Goal: Information Seeking & Learning: Learn about a topic

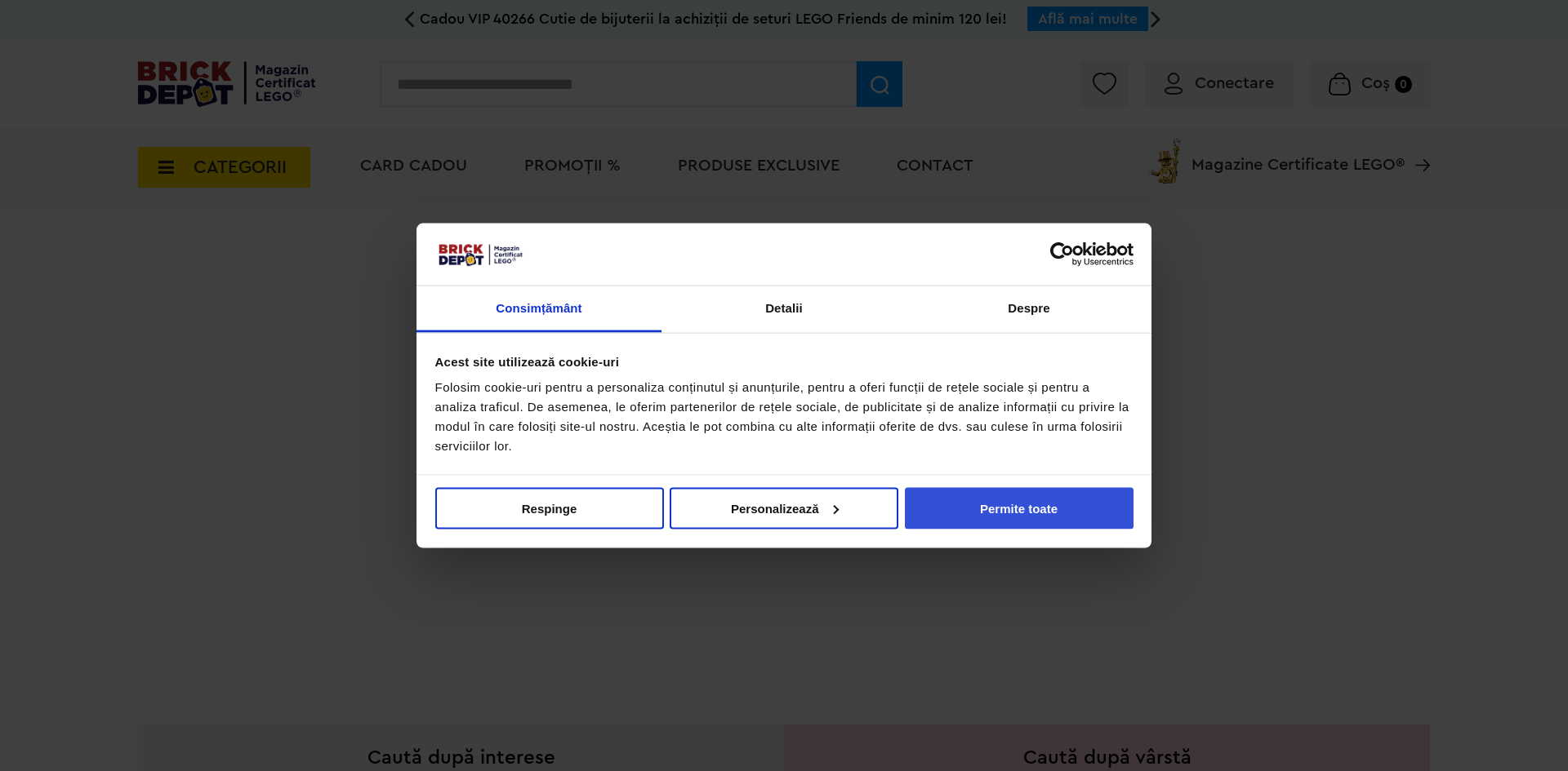
click at [1055, 511] on button "Permite toate" at bounding box center [1019, 508] width 229 height 42
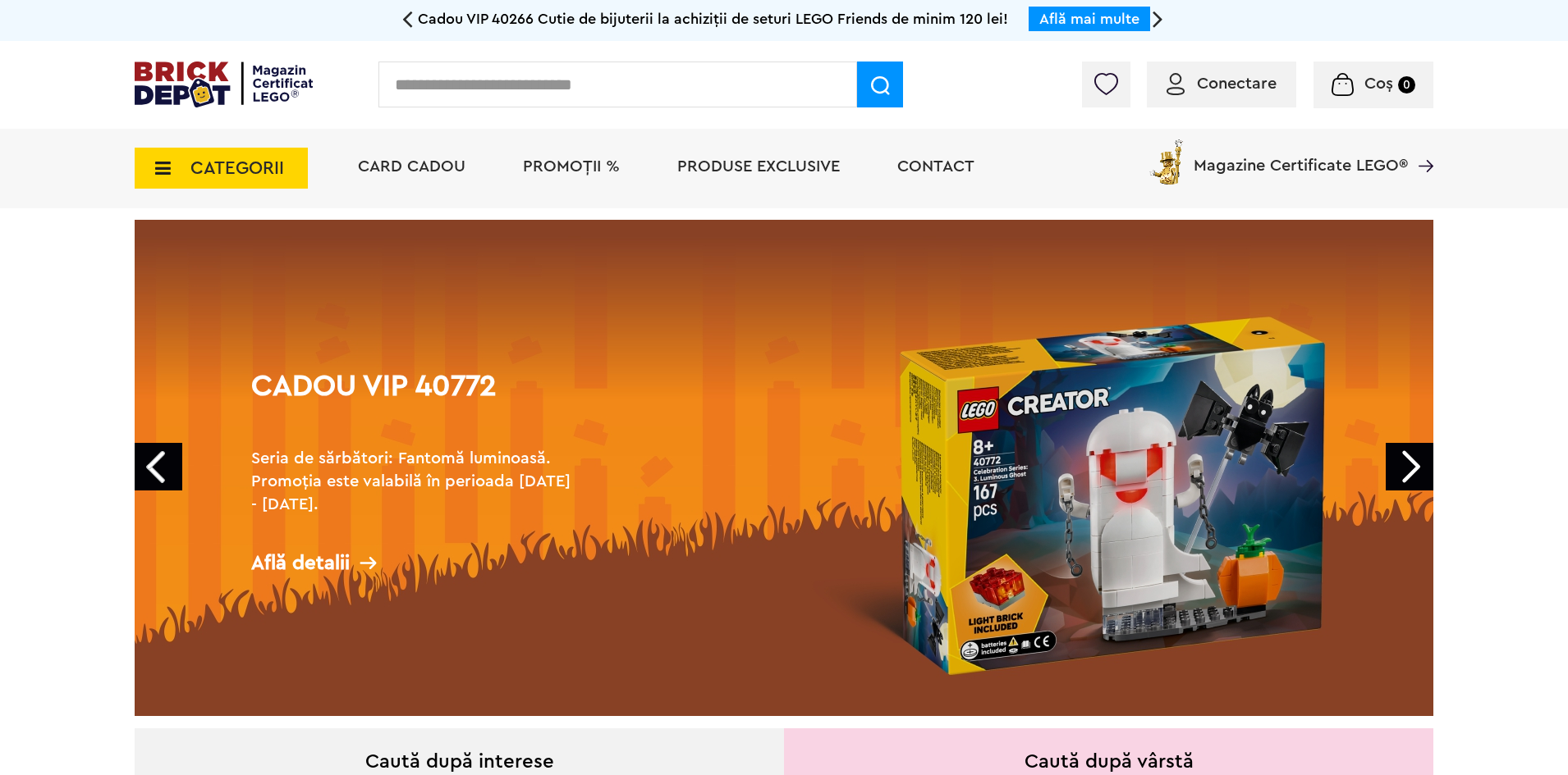
click at [187, 181] on span "CATEGORII" at bounding box center [221, 168] width 173 height 41
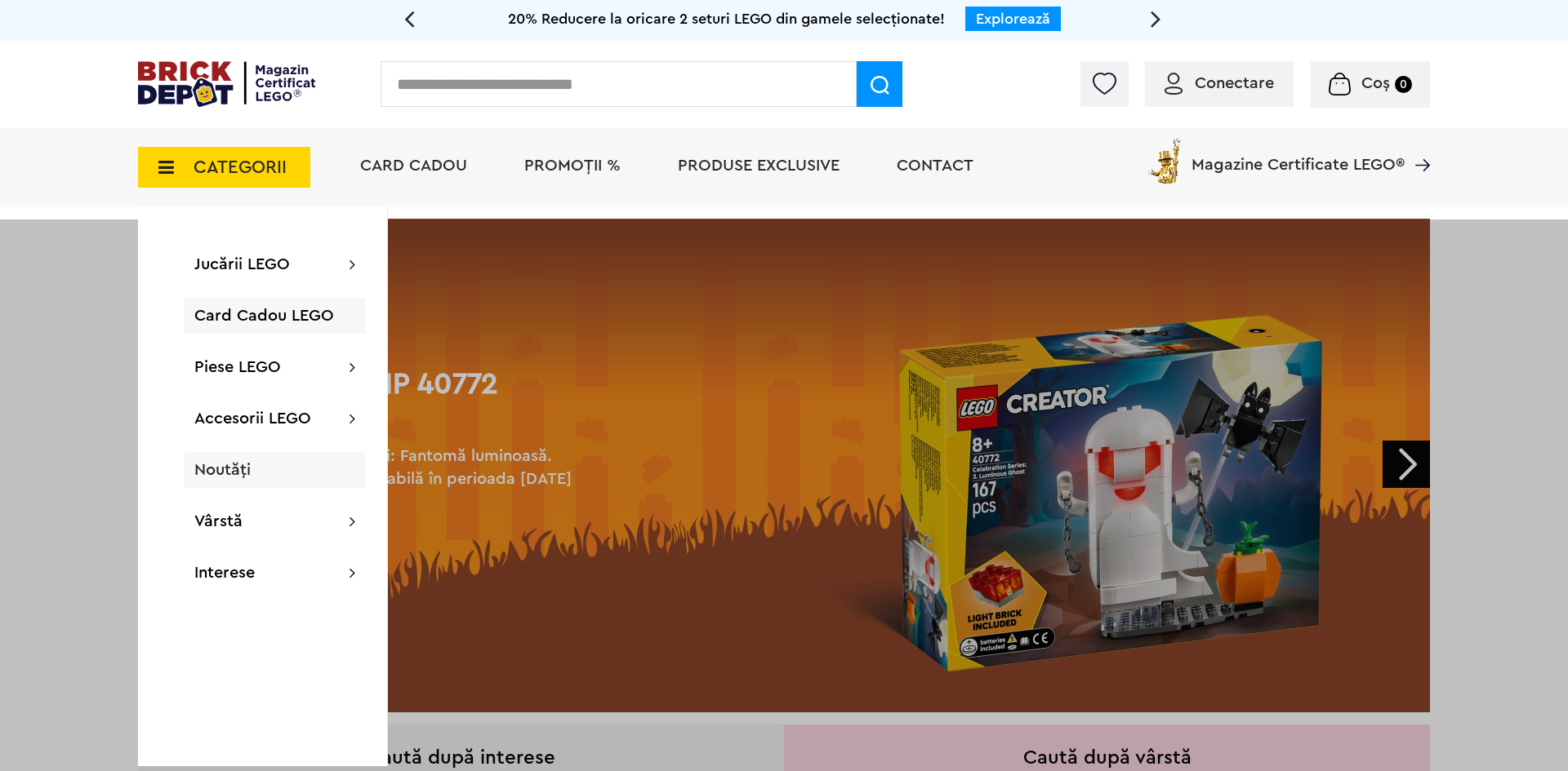
click at [248, 484] on div "Noutăți" at bounding box center [275, 470] width 181 height 36
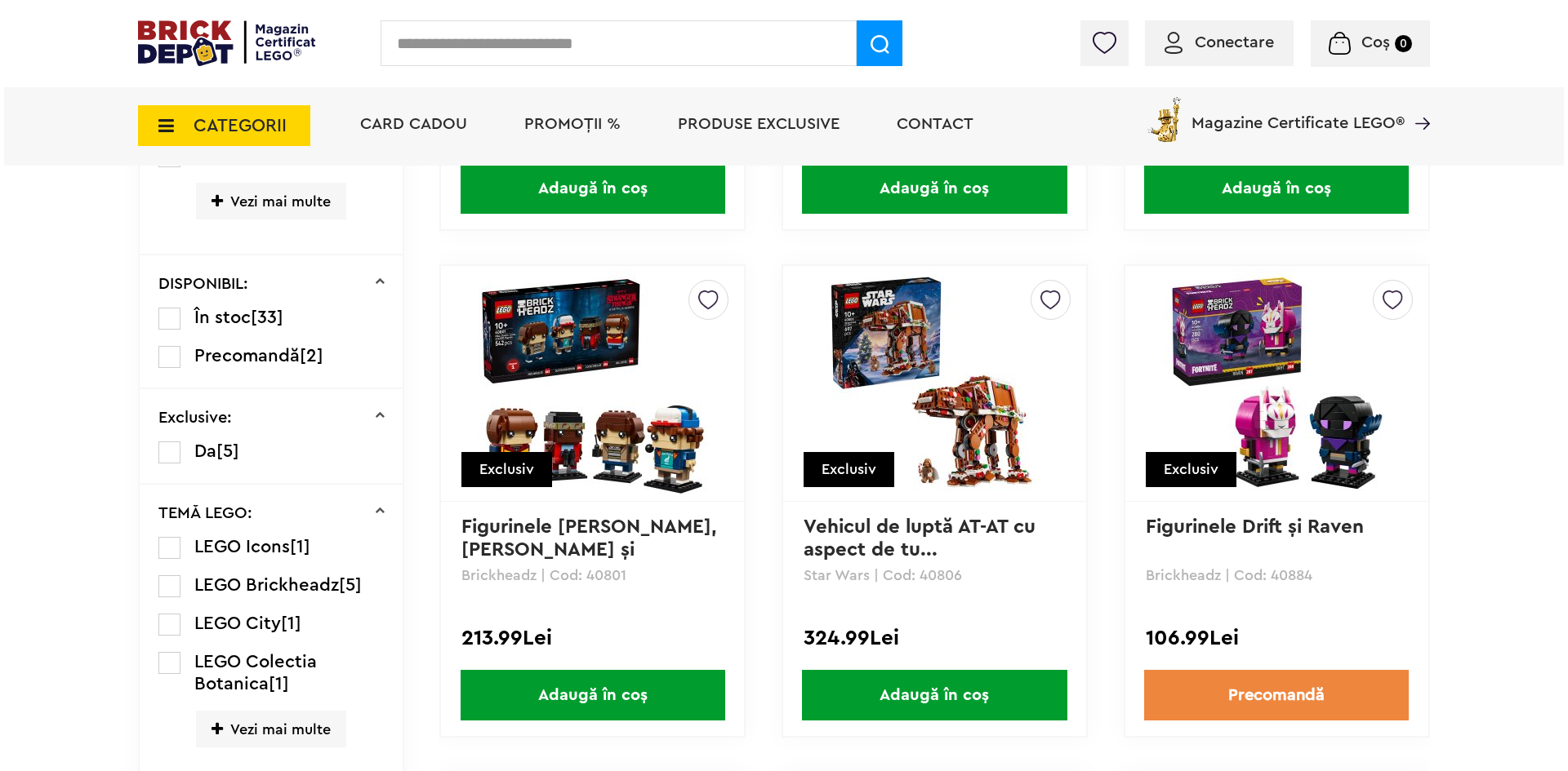
scroll to position [857, 0]
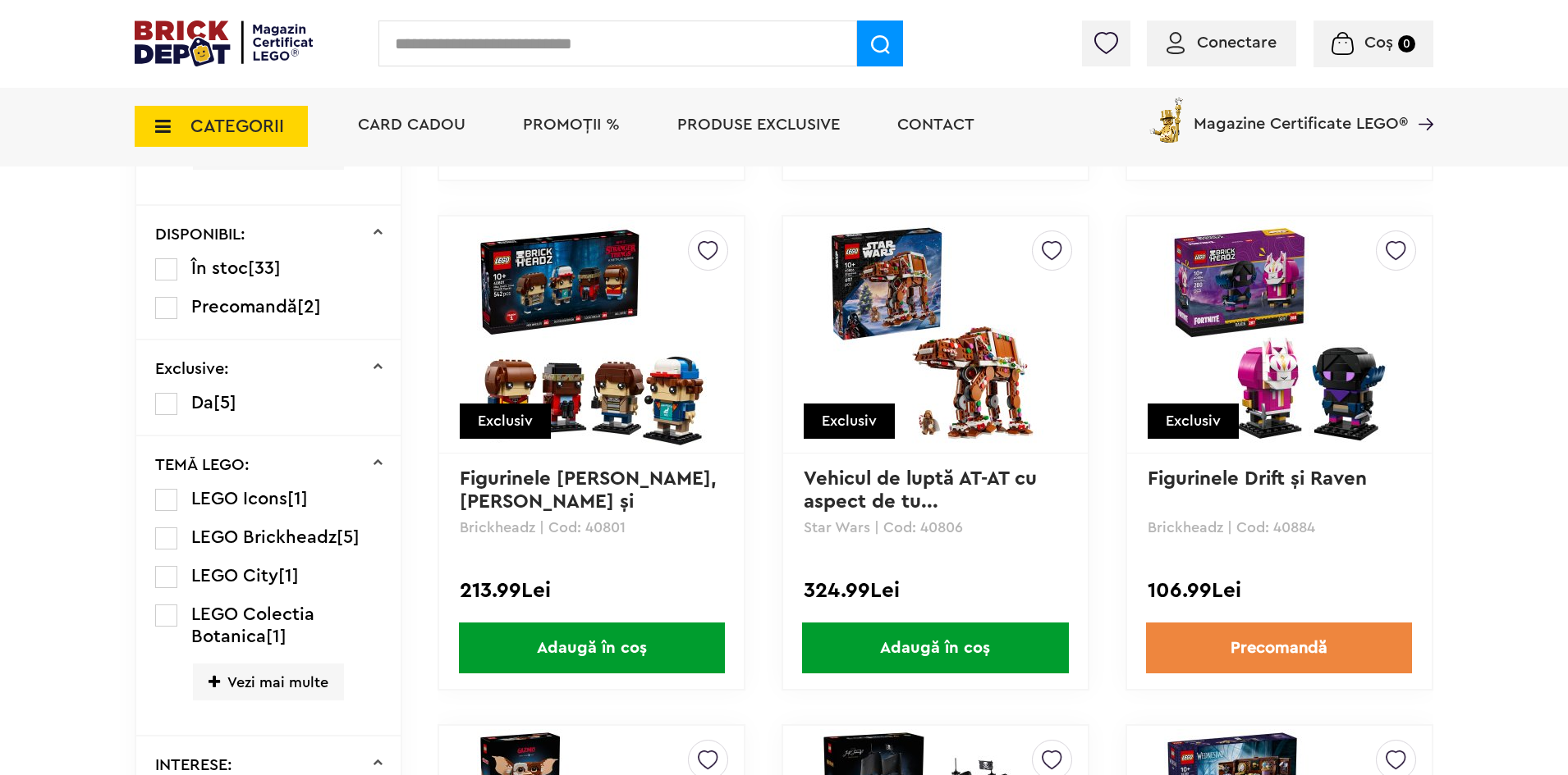
click at [240, 129] on span "CATEGORII" at bounding box center [237, 126] width 94 height 18
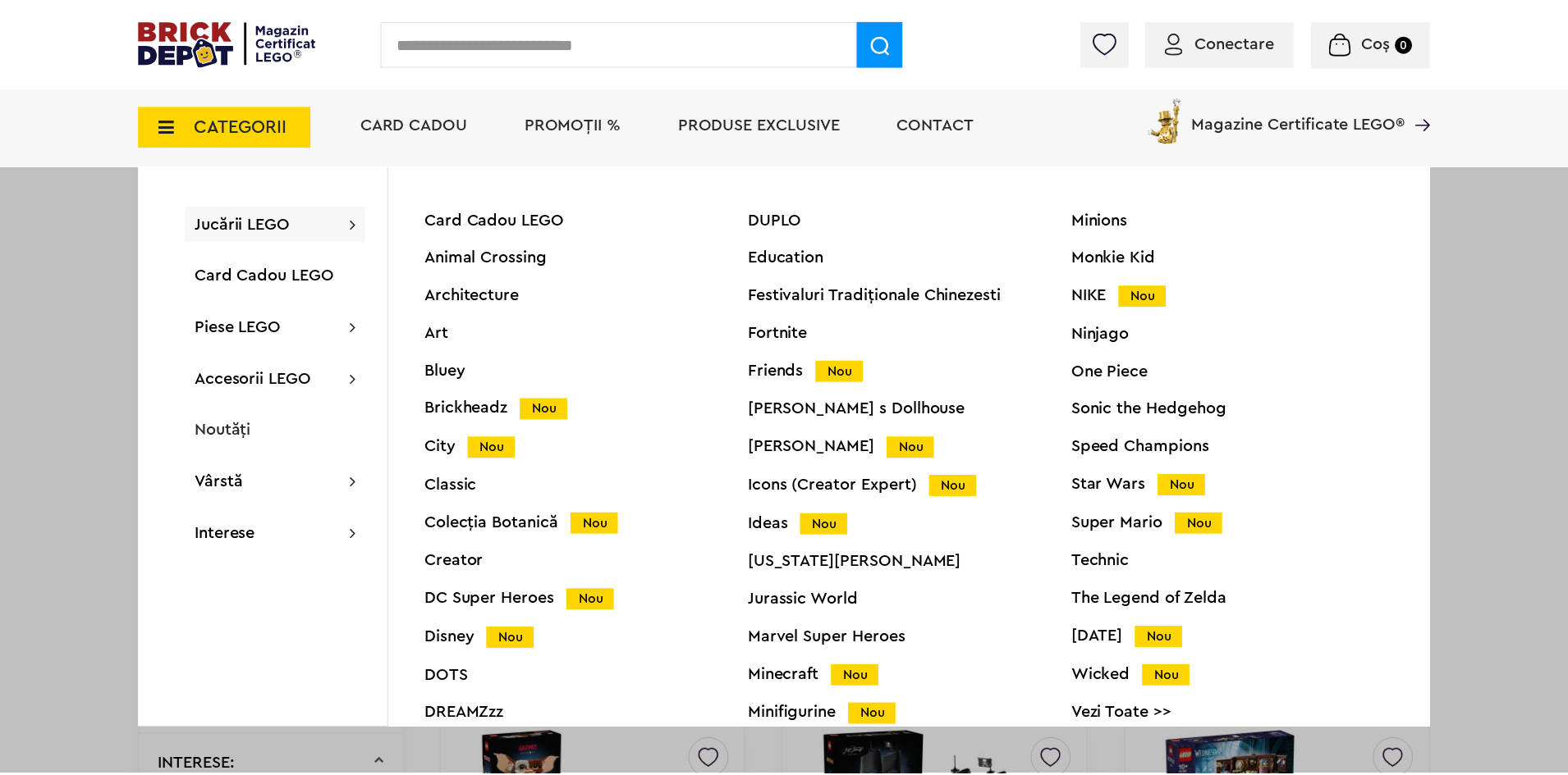
scroll to position [62, 0]
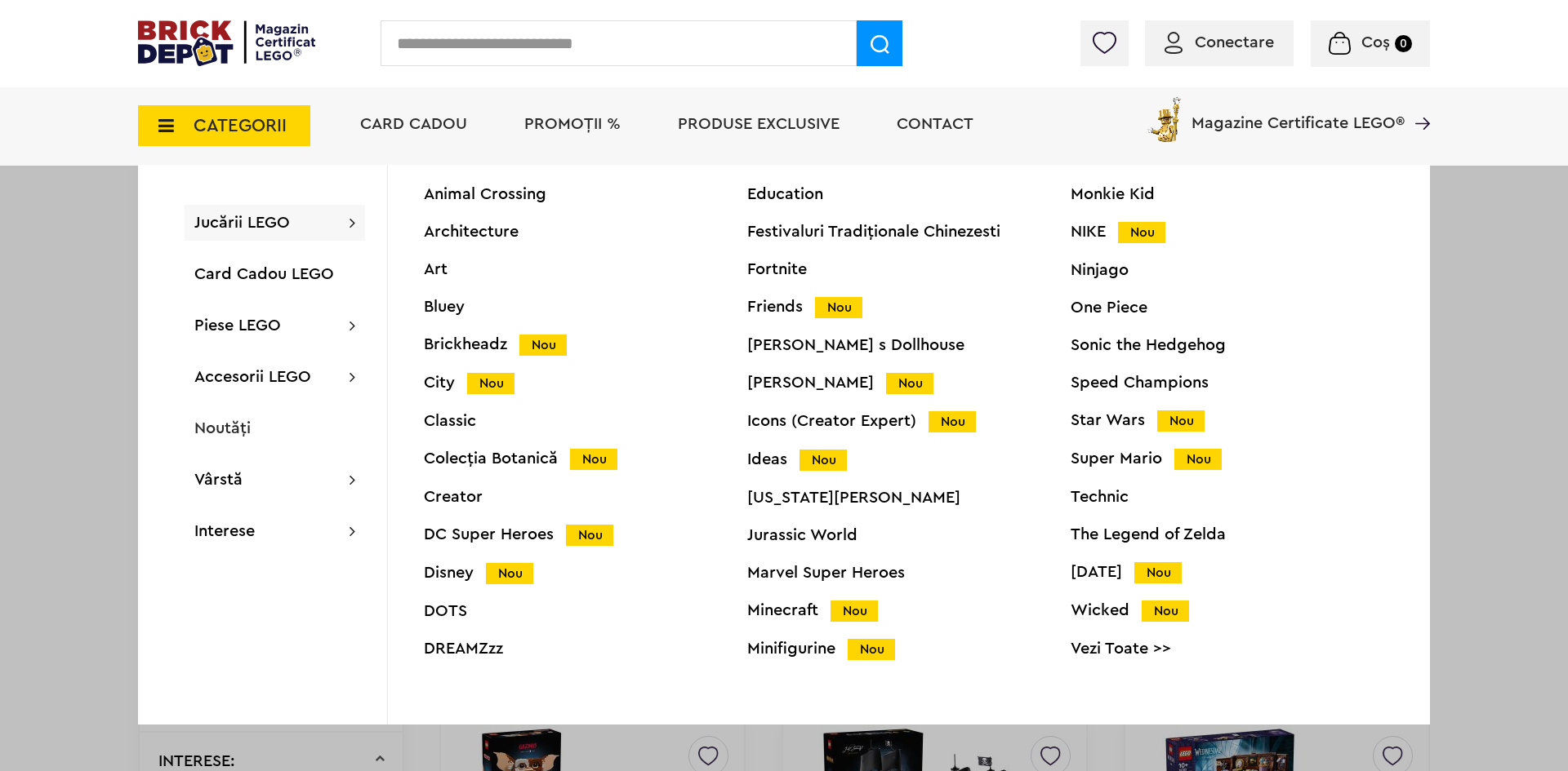
click at [514, 465] on div "Colecția Botanică Nou" at bounding box center [586, 459] width 324 height 17
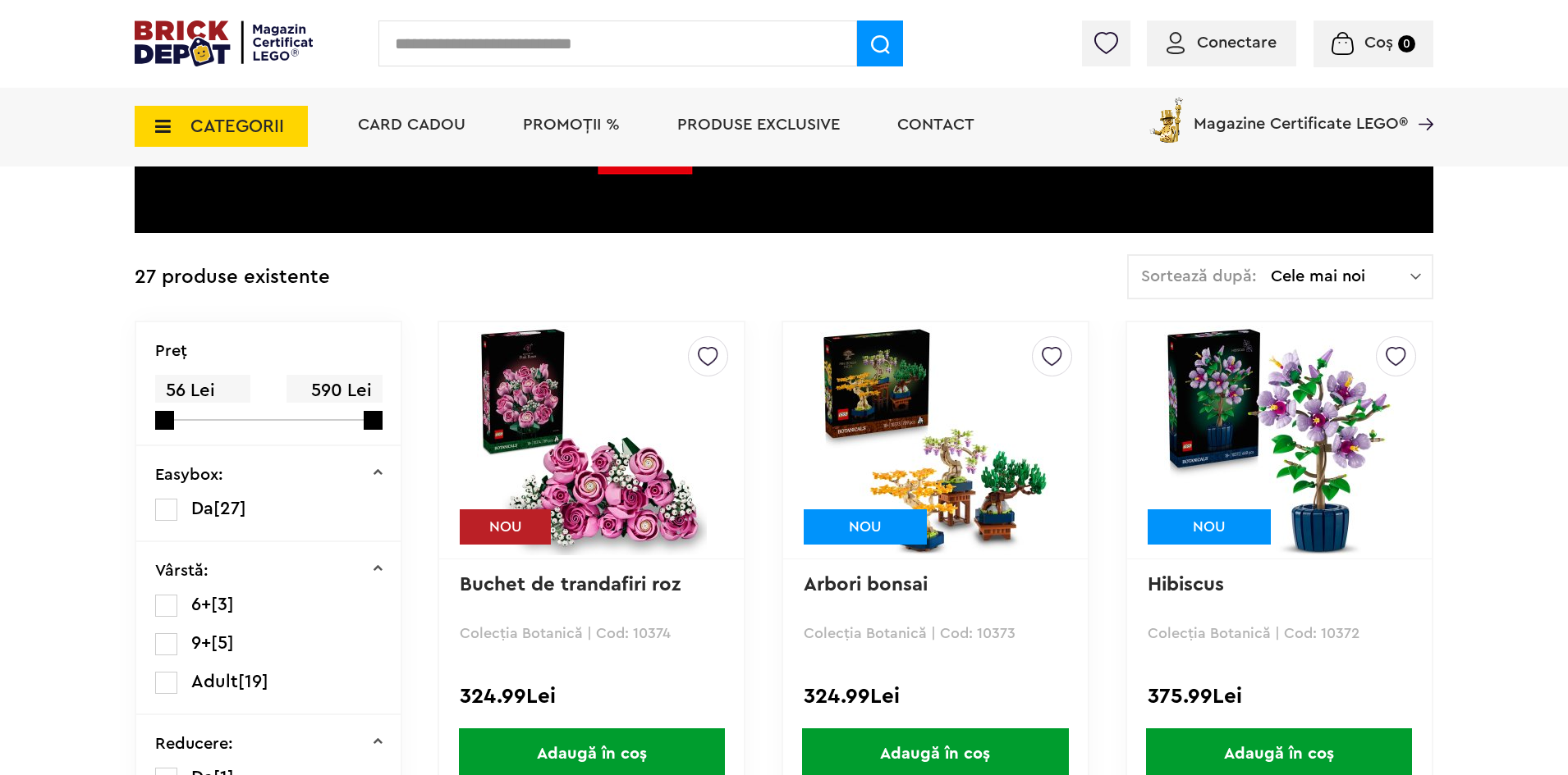
scroll to position [328, 0]
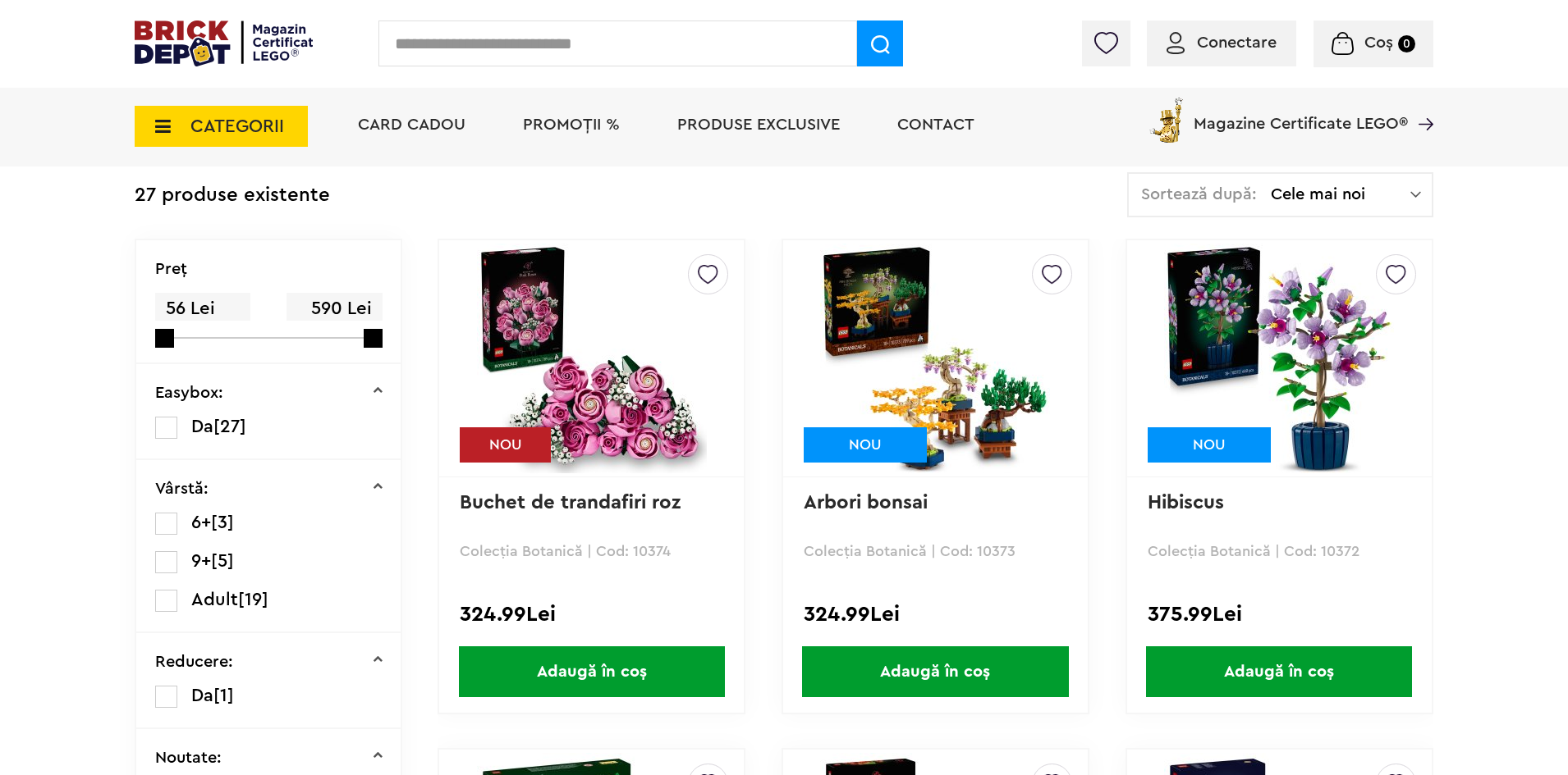
drag, startPoint x: 641, startPoint y: 411, endPoint x: 530, endPoint y: 429, distance: 112.4
click at [641, 411] on img at bounding box center [592, 359] width 230 height 230
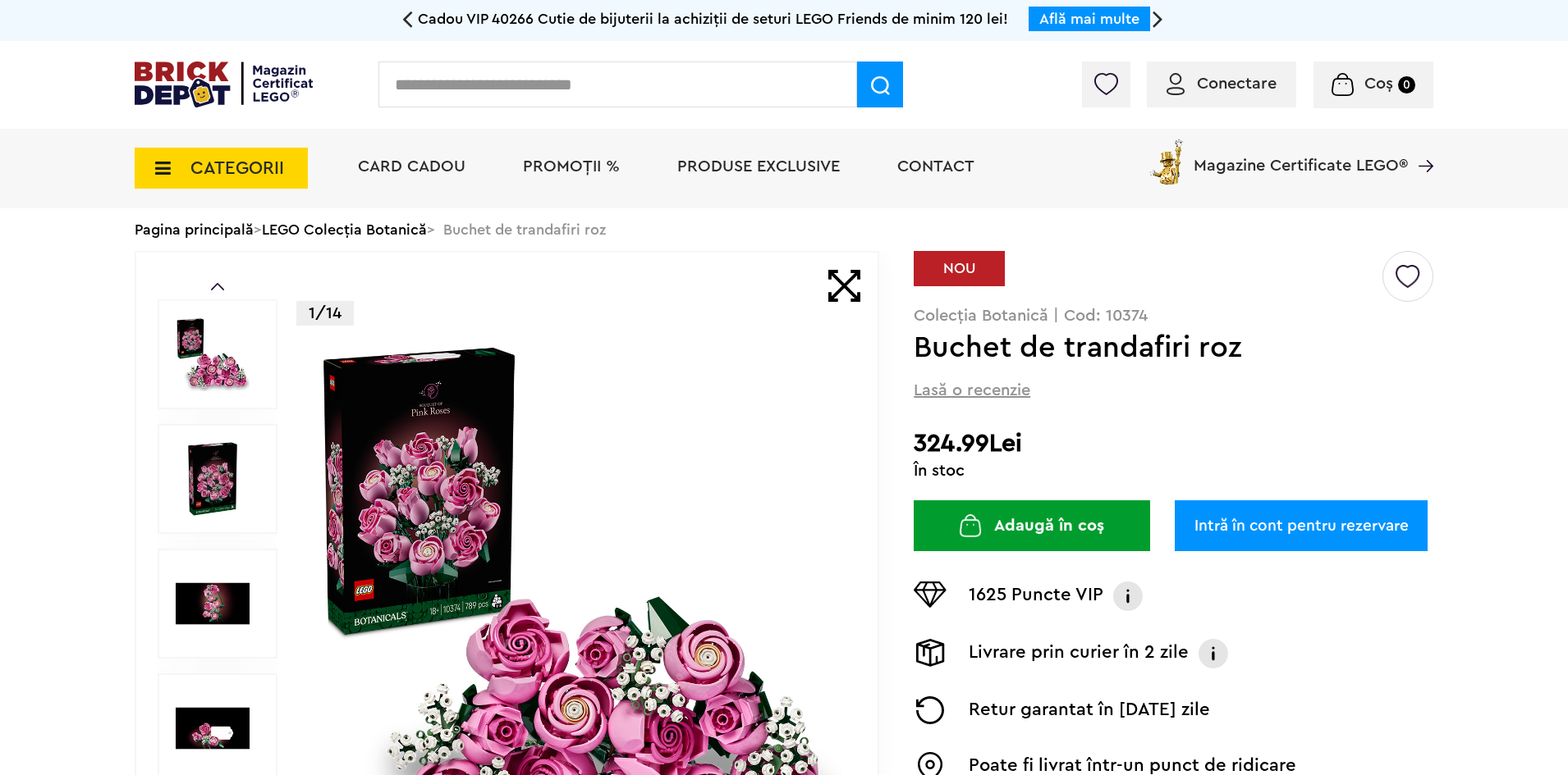
click at [518, 625] on img at bounding box center [578, 604] width 529 height 529
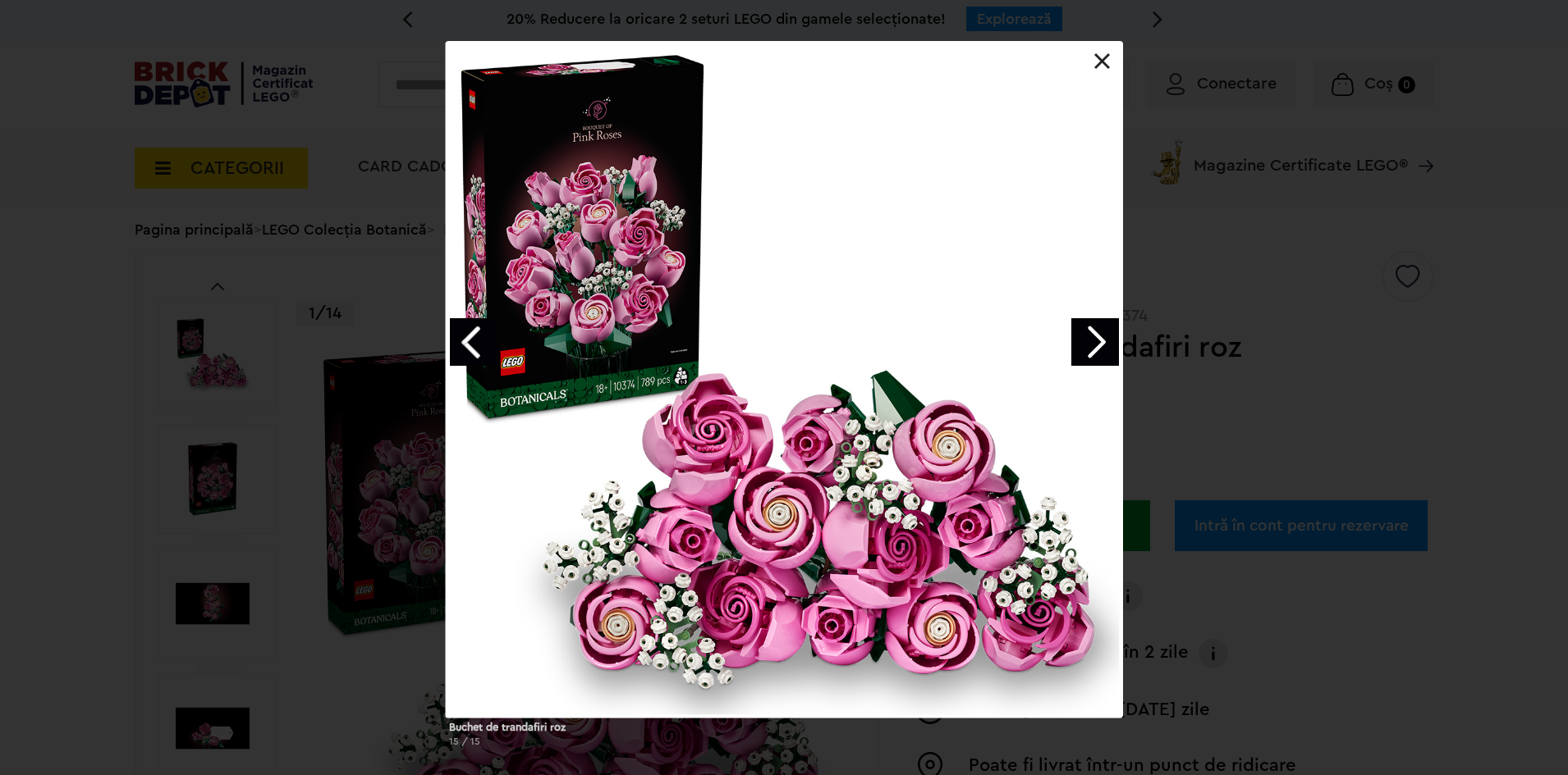
click at [1100, 66] on link at bounding box center [1102, 62] width 16 height 16
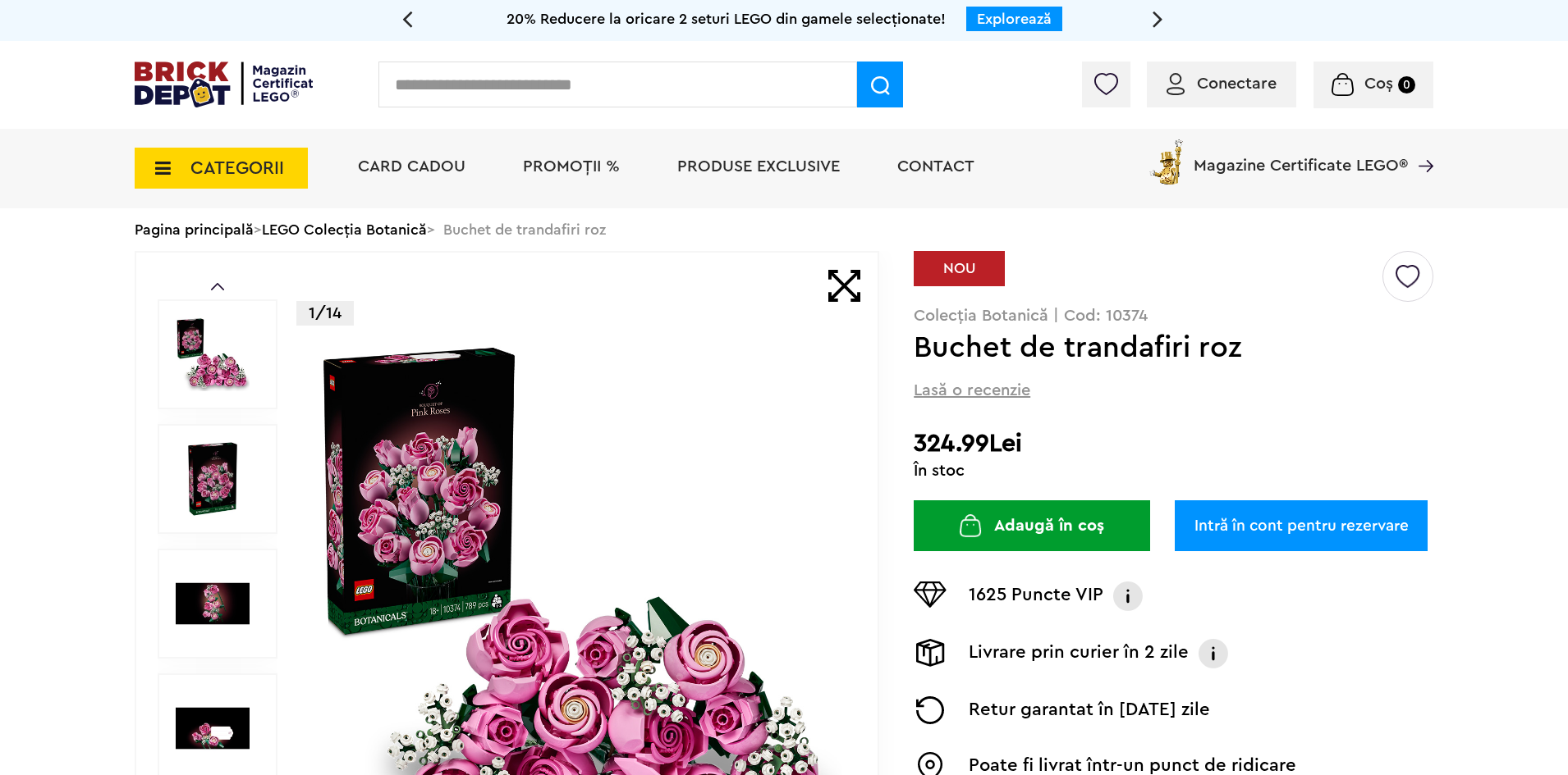
click at [214, 80] on img at bounding box center [223, 85] width 178 height 46
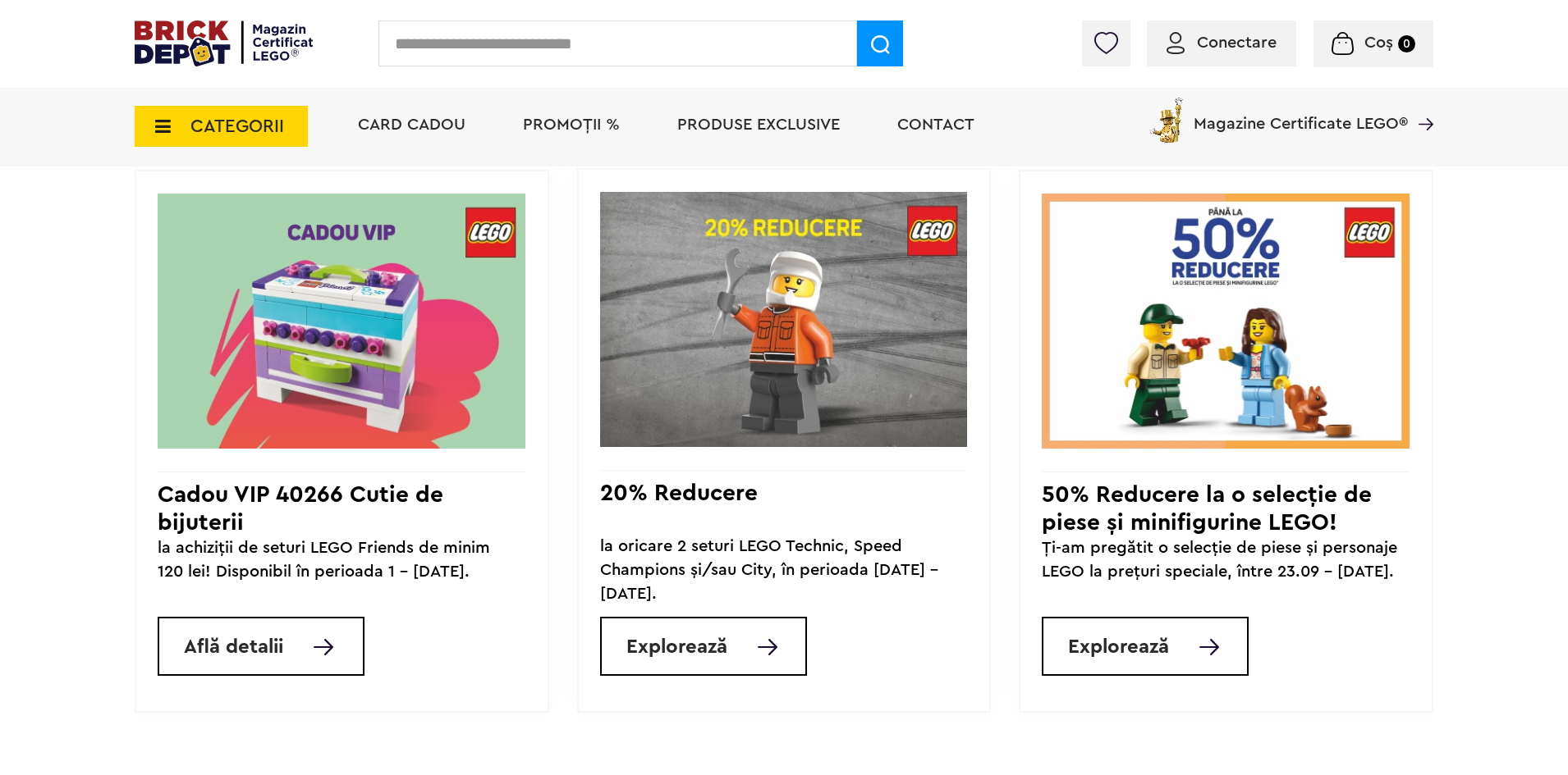
scroll to position [1805, 0]
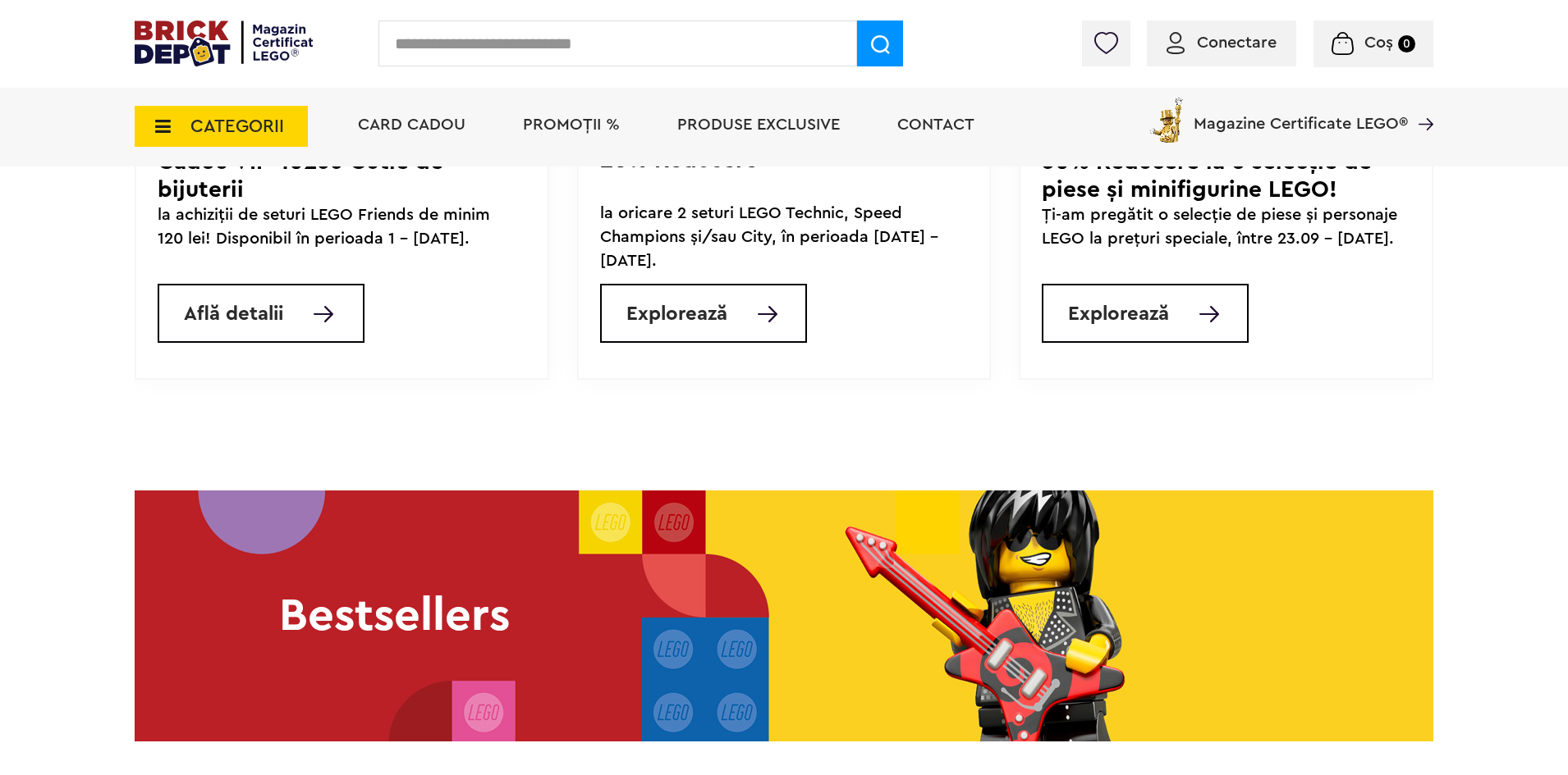
click at [167, 138] on span "CATEGORII" at bounding box center [221, 126] width 173 height 41
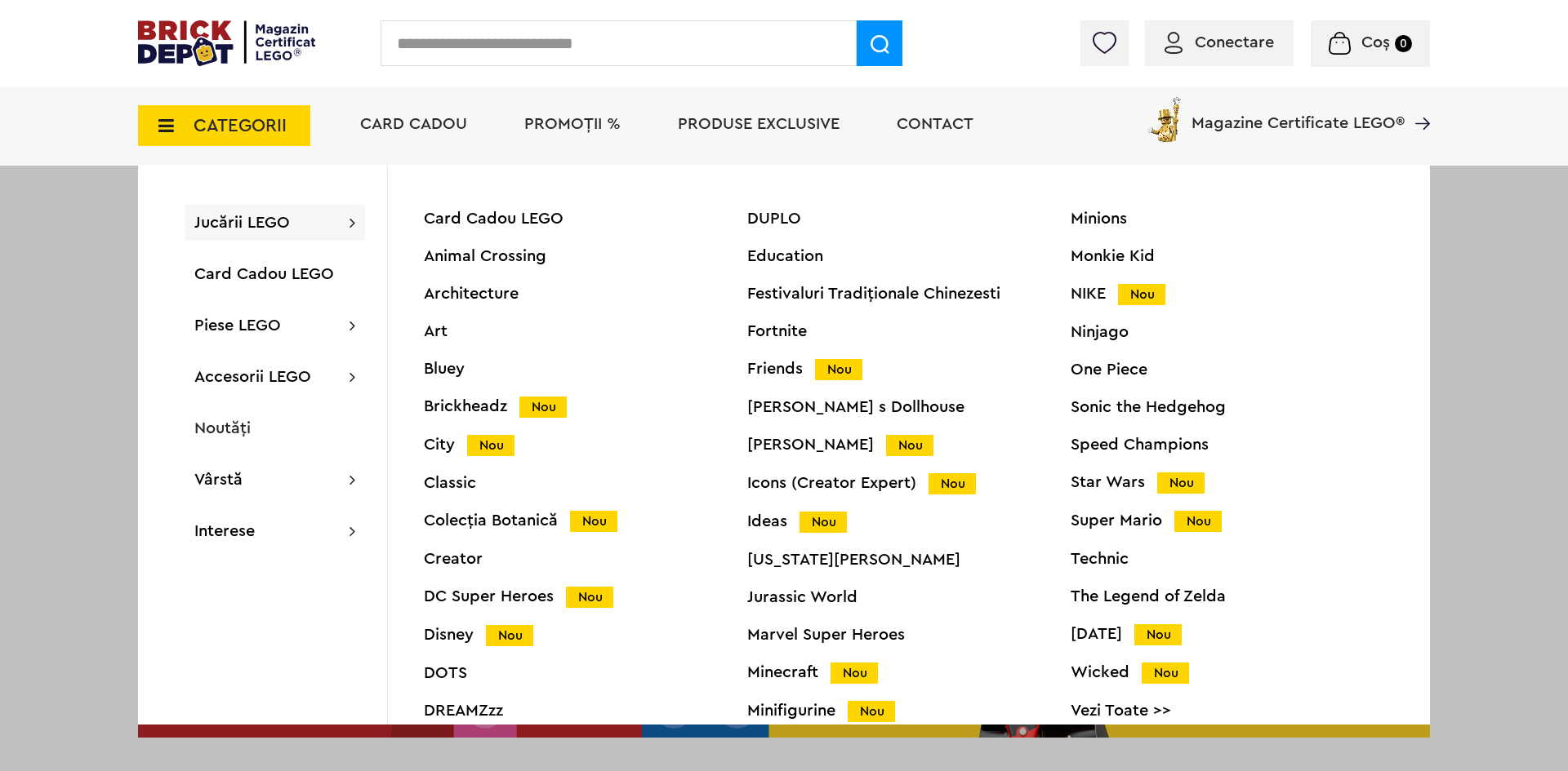
click at [772, 520] on div "Ideas Nou" at bounding box center [909, 522] width 324 height 17
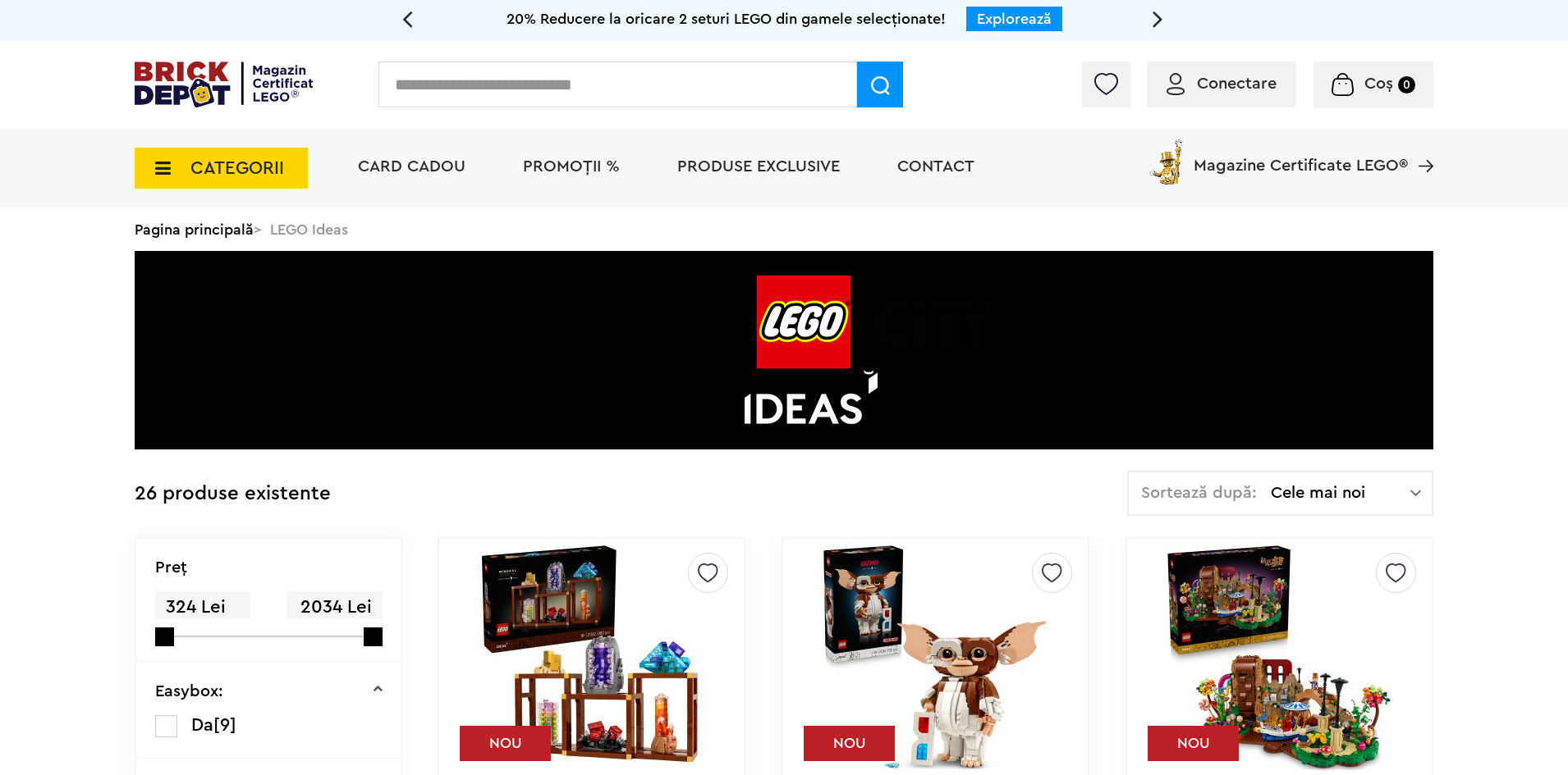
click at [200, 183] on span "CATEGORII" at bounding box center [221, 168] width 173 height 41
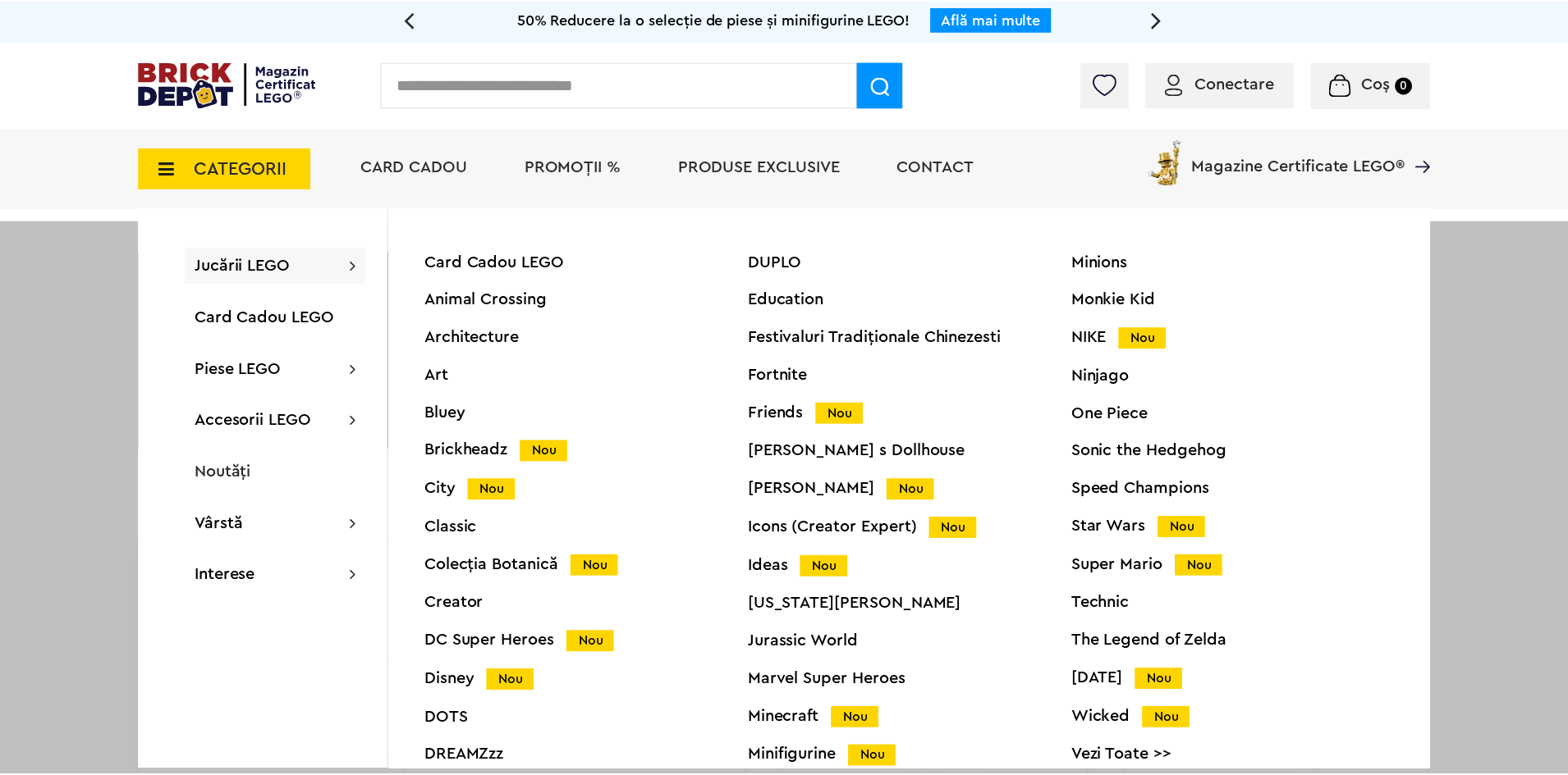
scroll to position [62, 0]
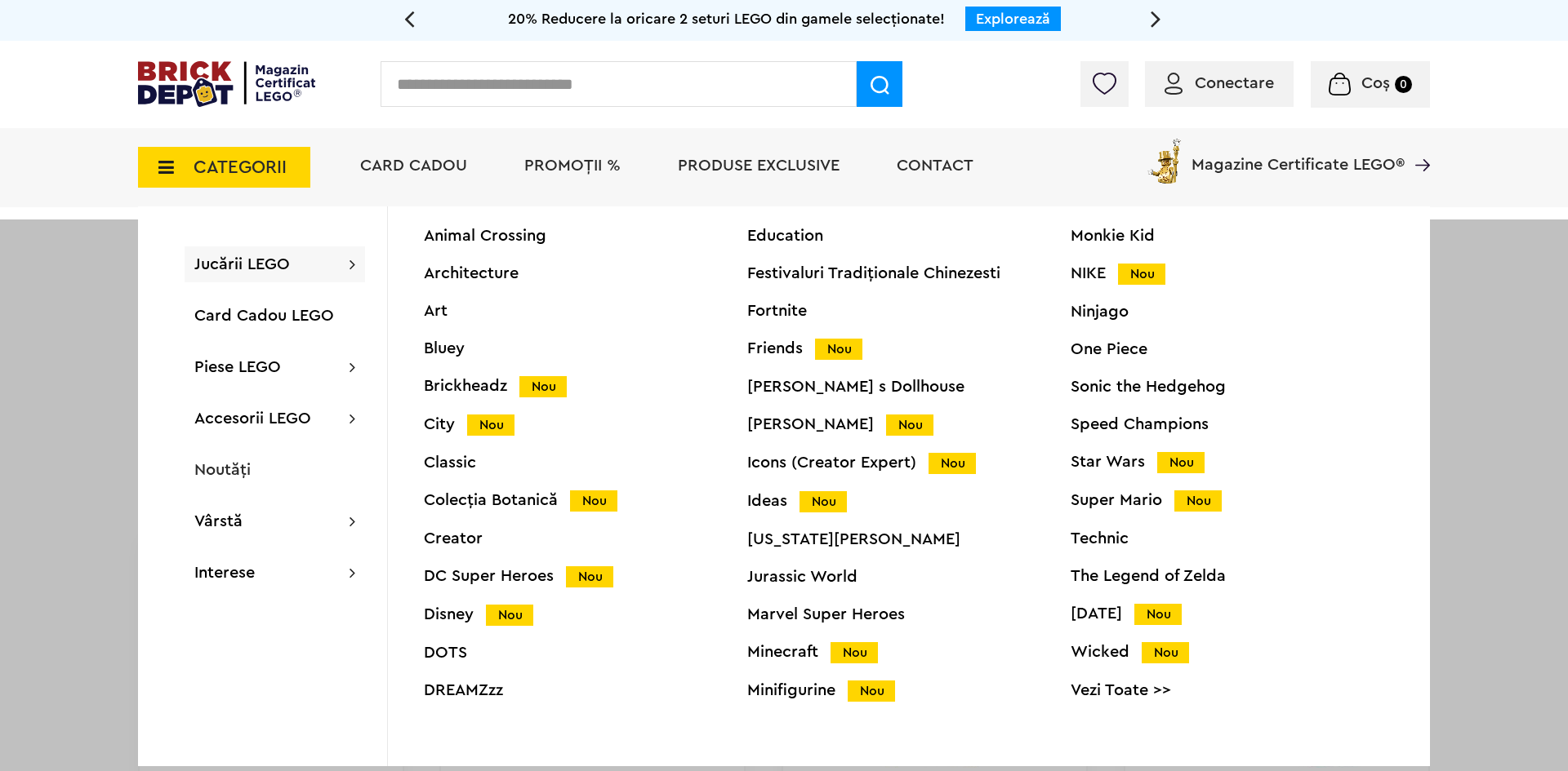
click at [879, 457] on div "Icons (Creator Expert) Nou" at bounding box center [909, 463] width 324 height 17
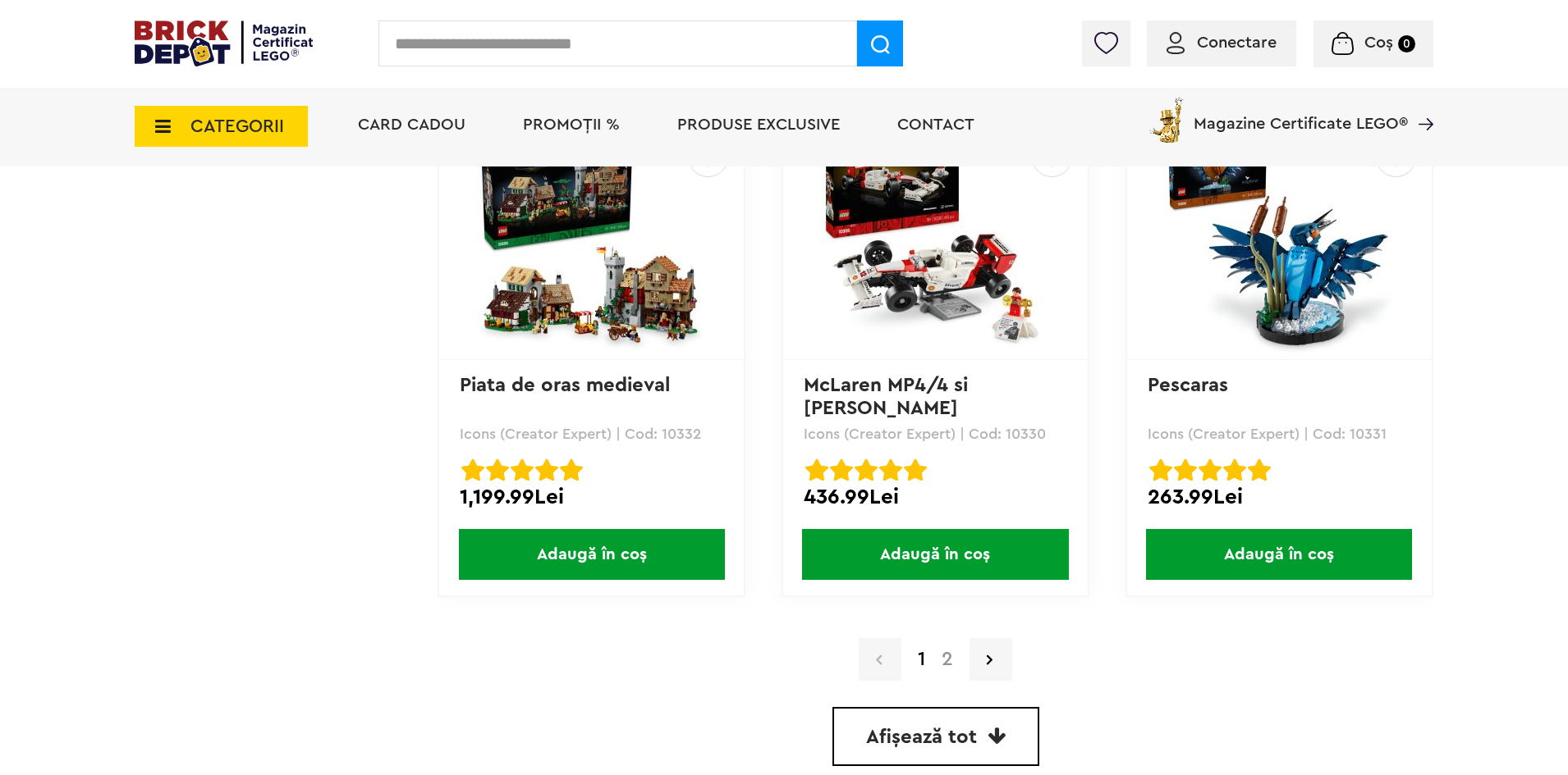
scroll to position [4553, 0]
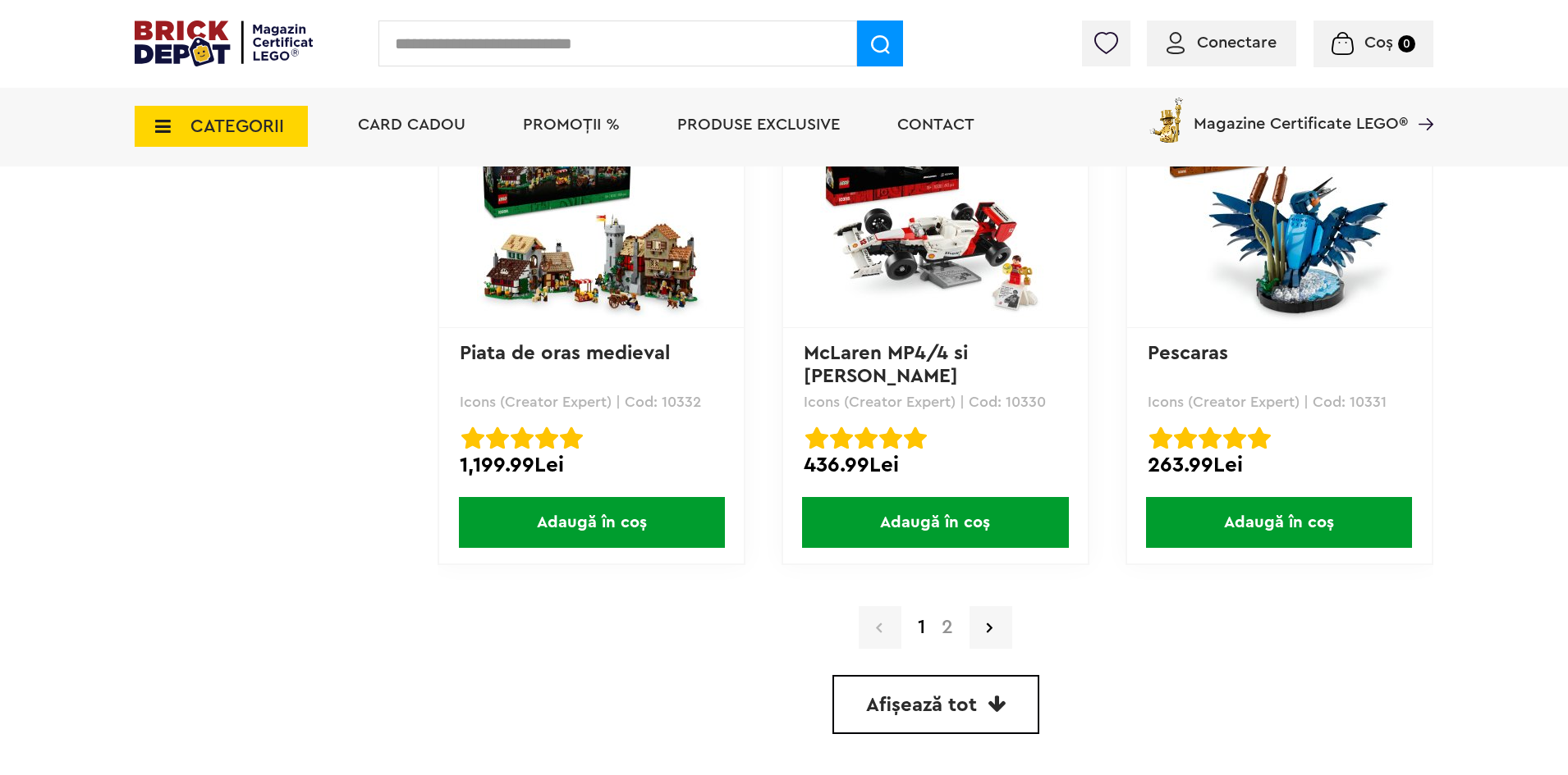
click at [292, 39] on img at bounding box center [223, 44] width 178 height 46
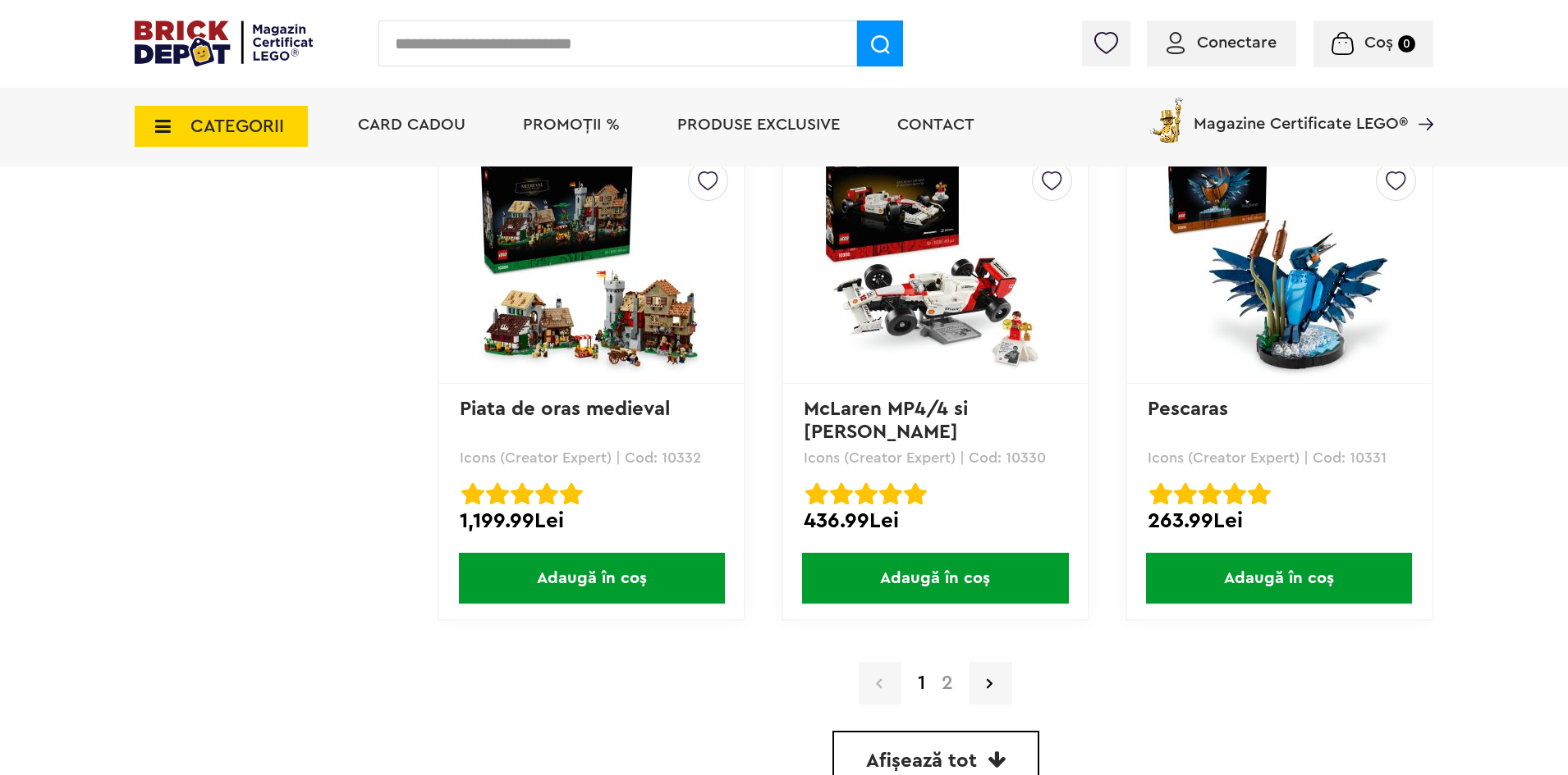
scroll to position [4471, 0]
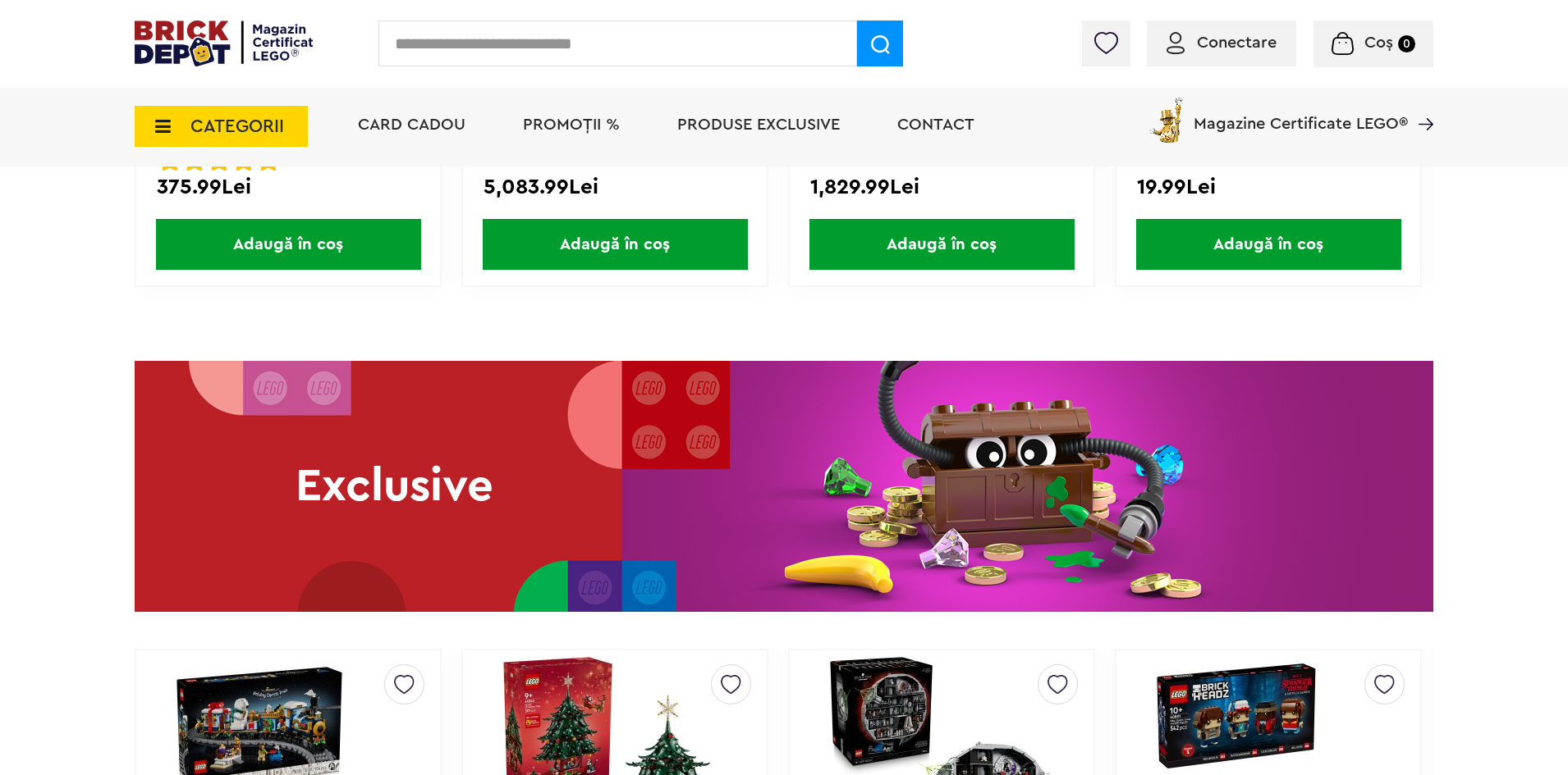
scroll to position [2953, 0]
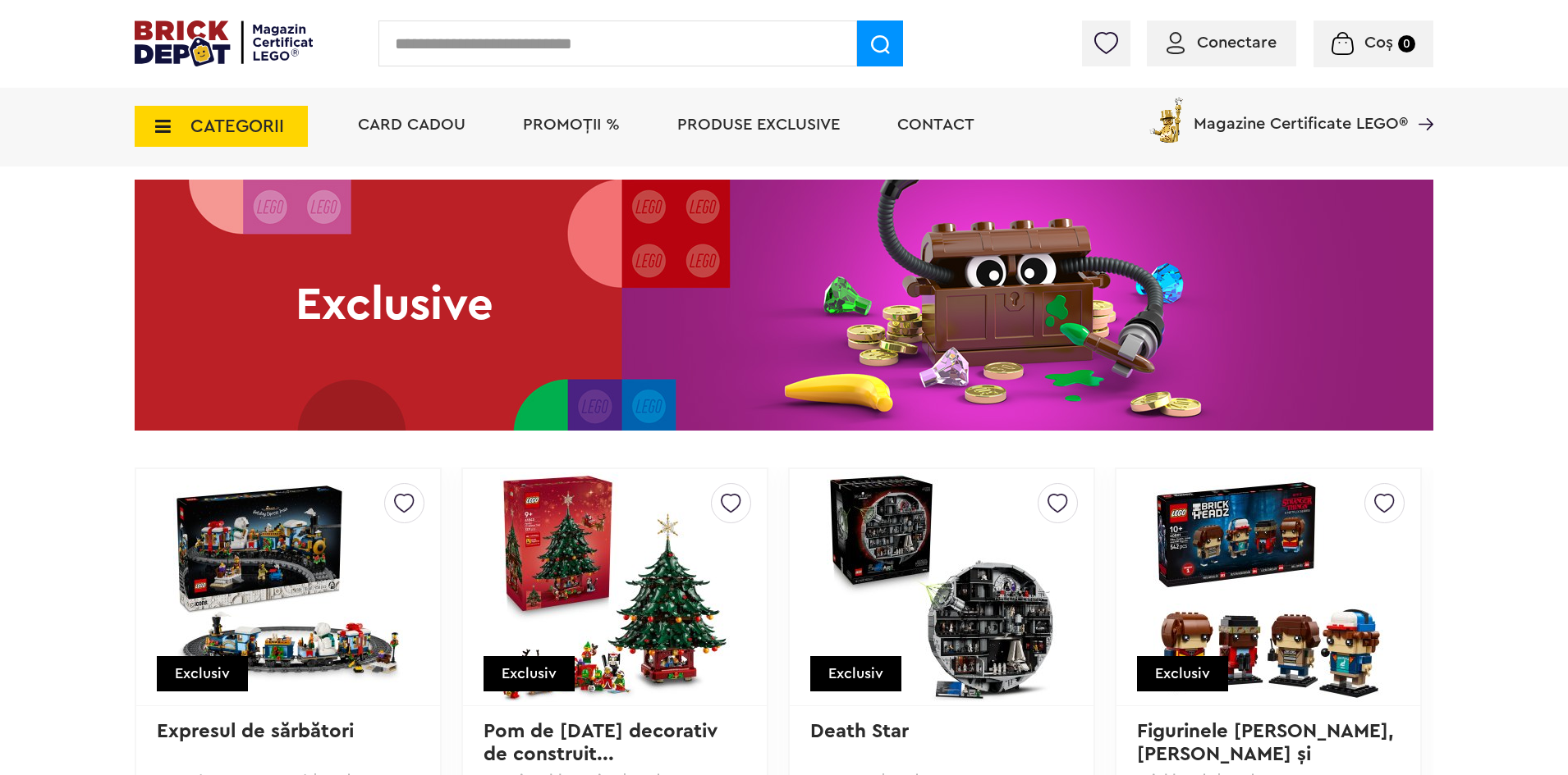
click at [1018, 338] on img at bounding box center [784, 305] width 1299 height 251
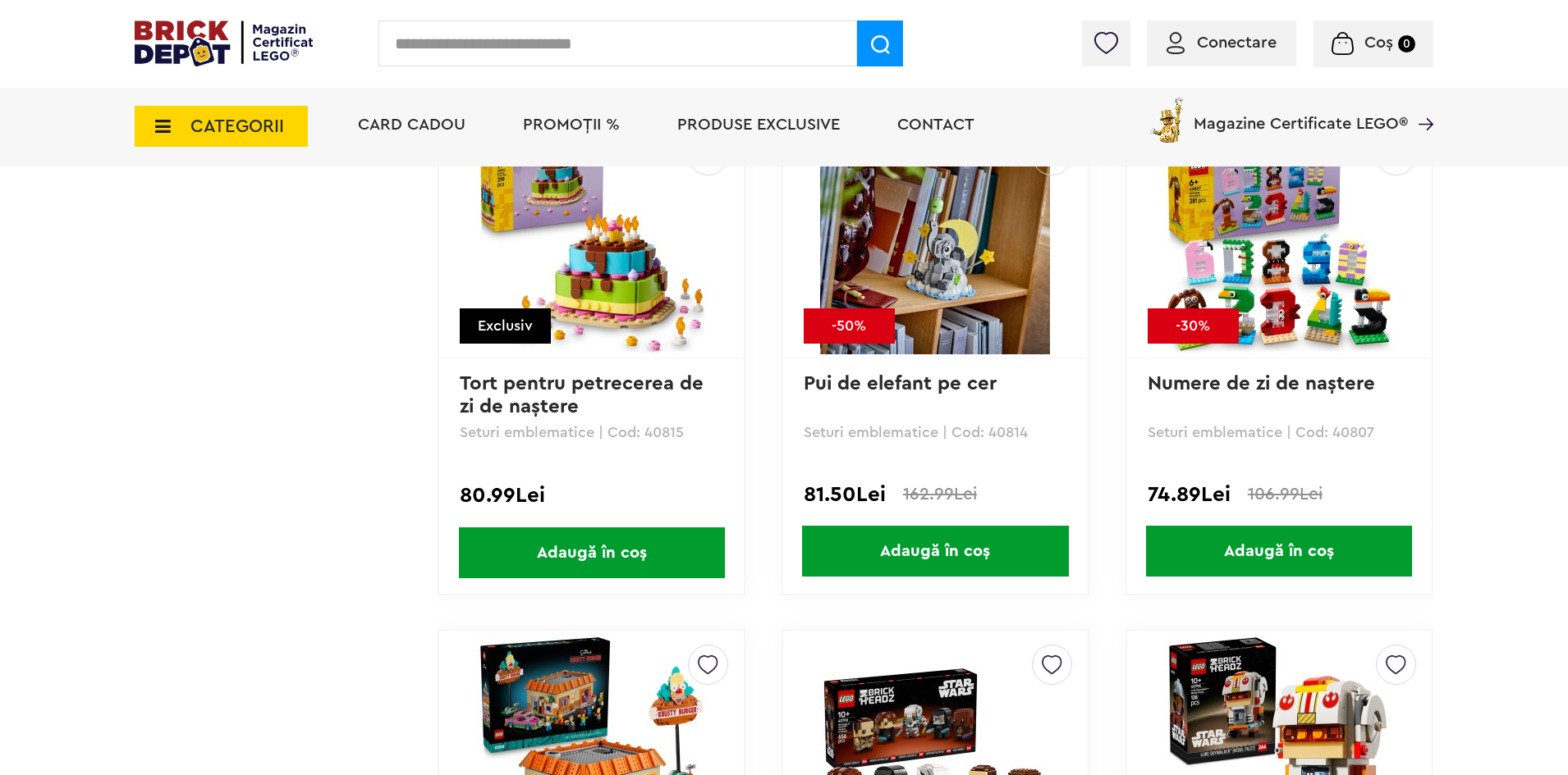
scroll to position [3692, 0]
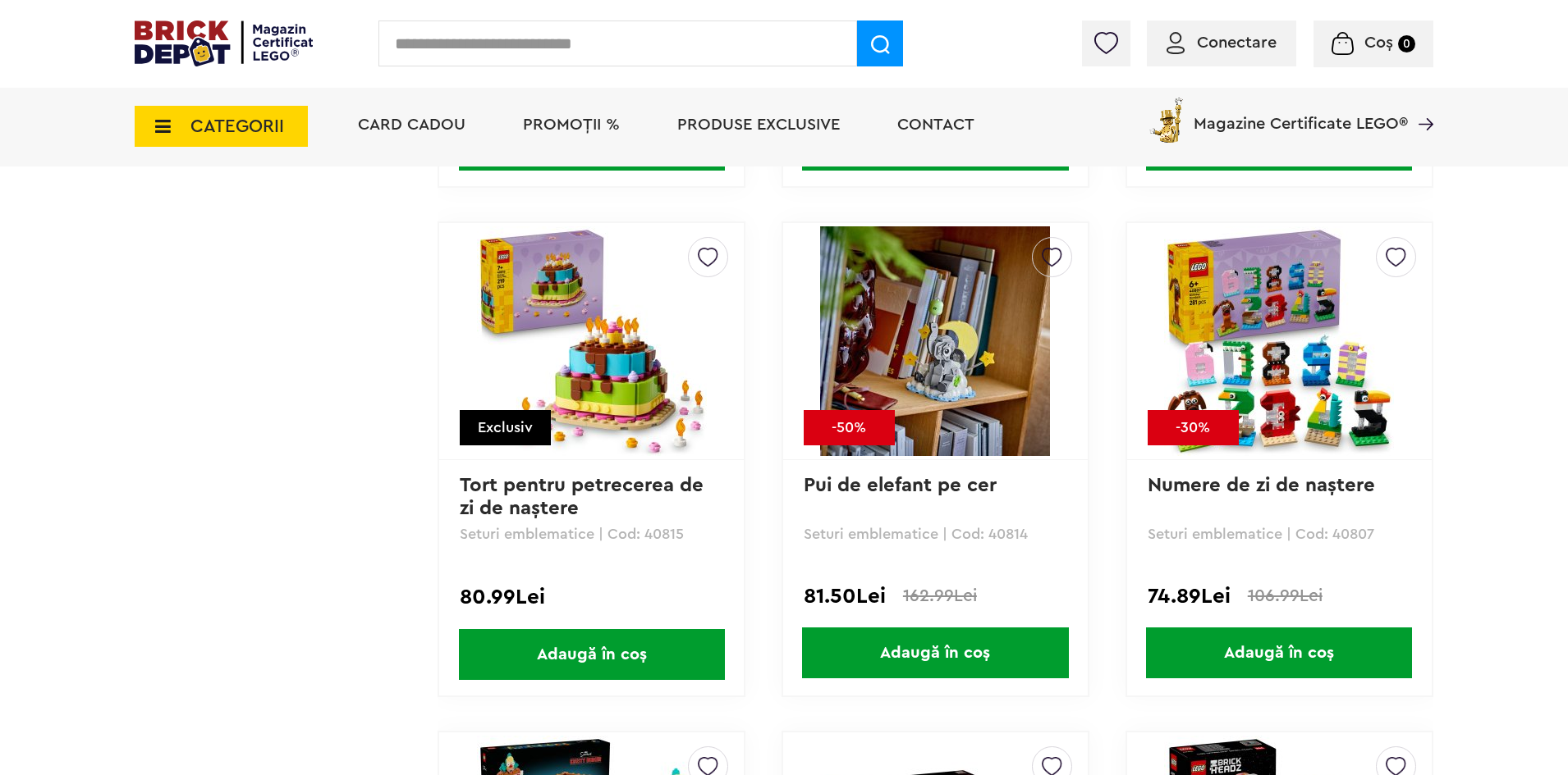
click at [912, 348] on img at bounding box center [935, 342] width 230 height 230
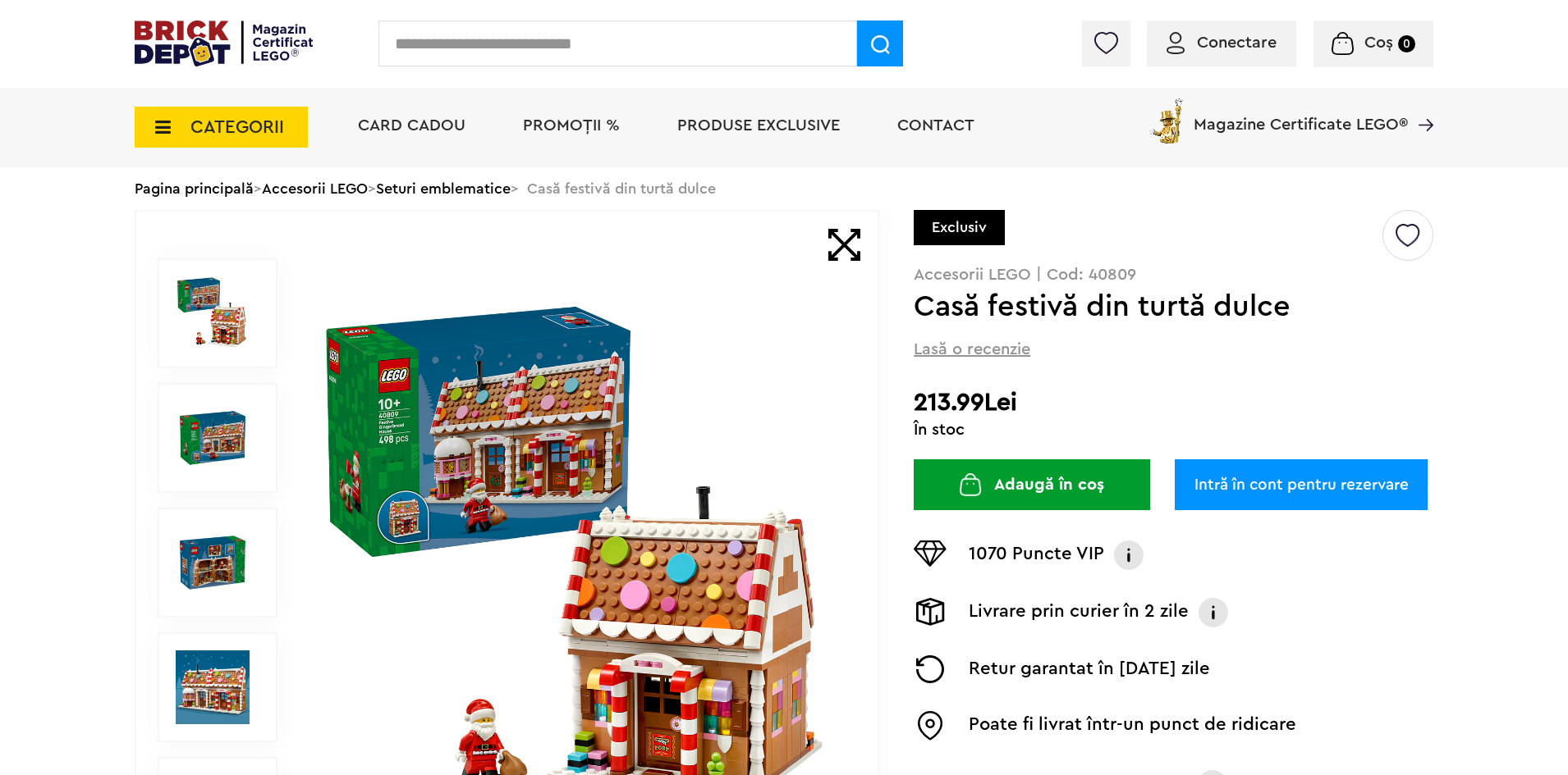
click at [696, 357] on img at bounding box center [578, 563] width 529 height 529
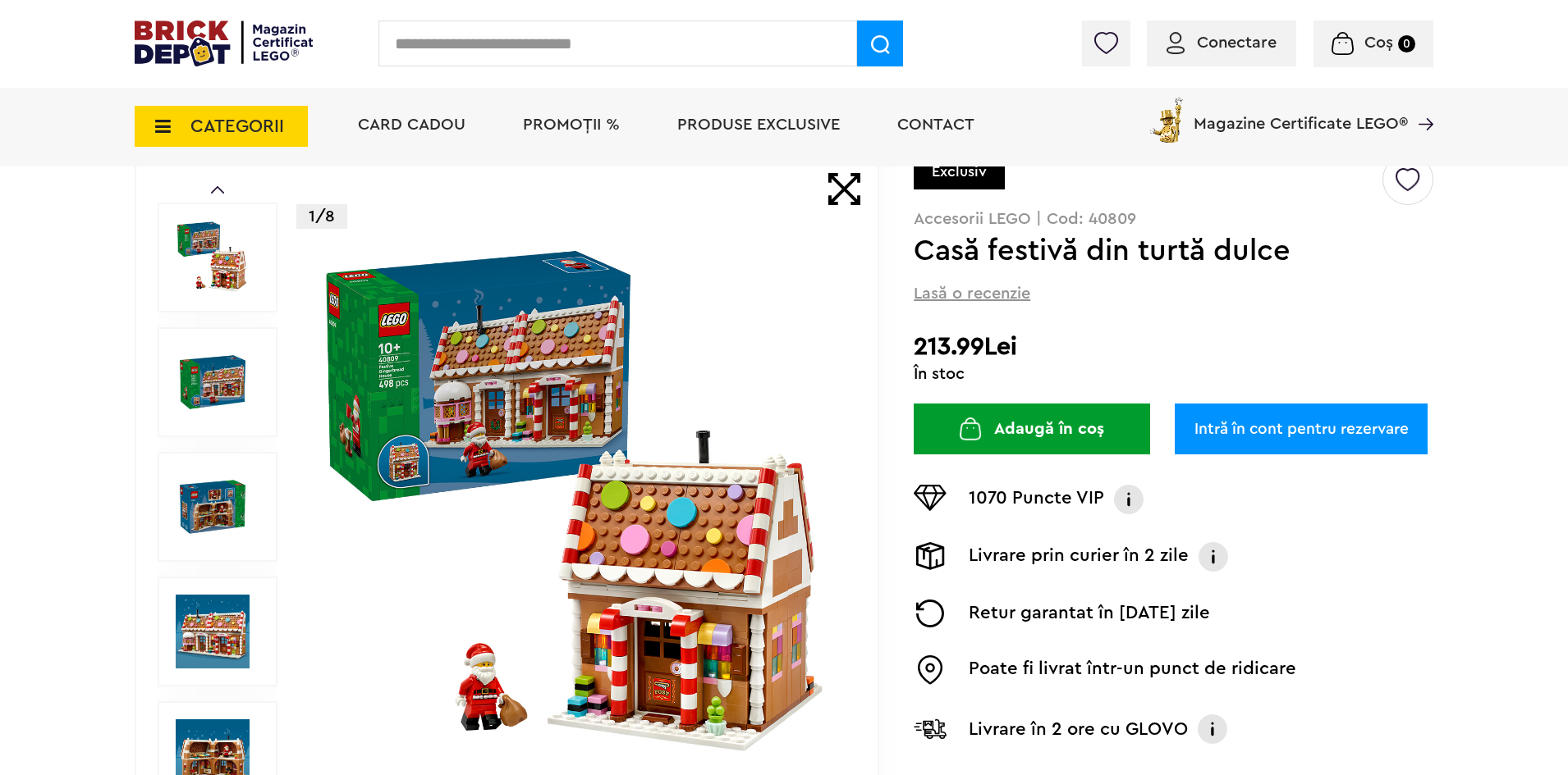
scroll to position [123, 0]
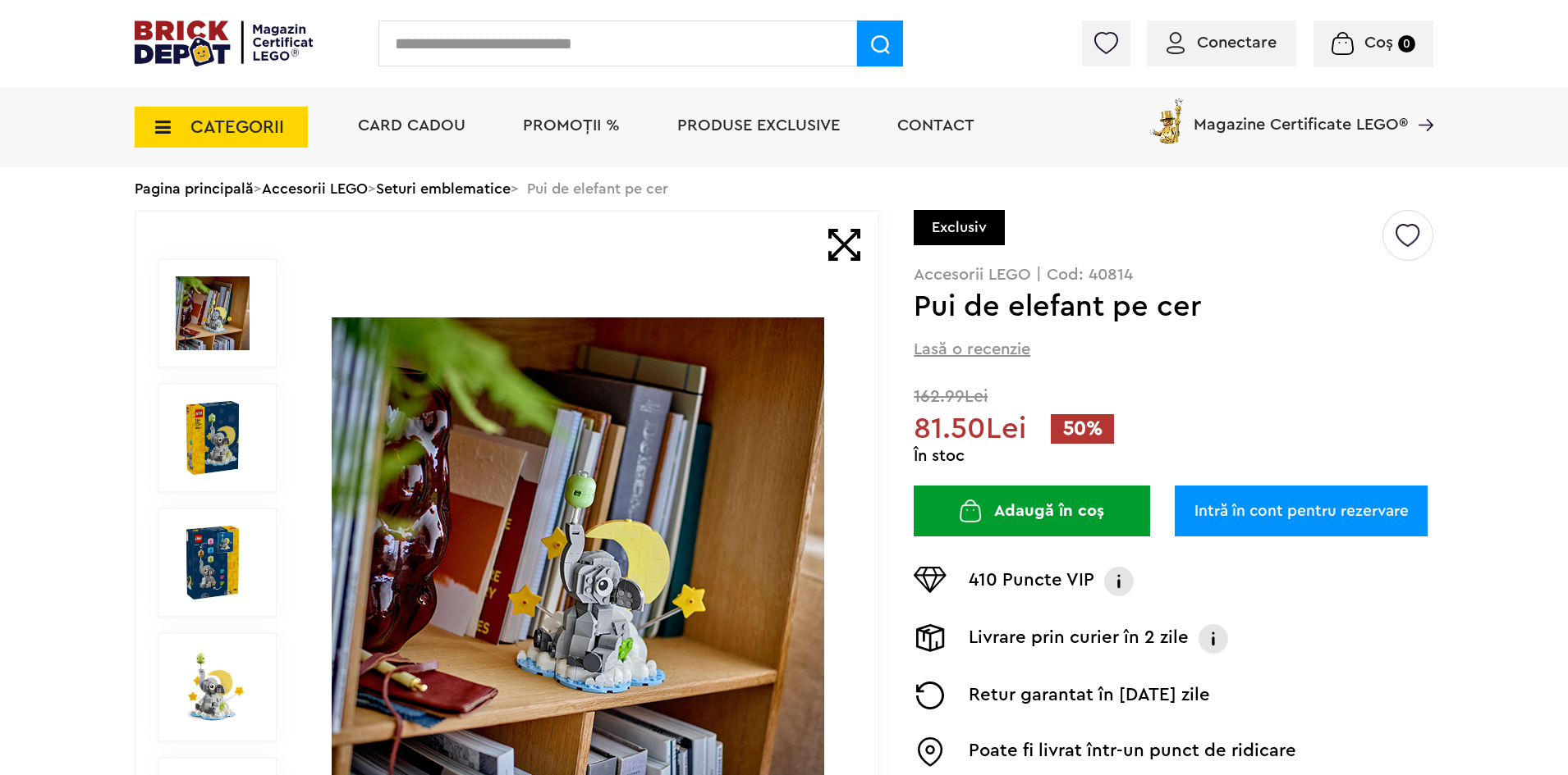
click at [612, 588] on img at bounding box center [578, 564] width 493 height 493
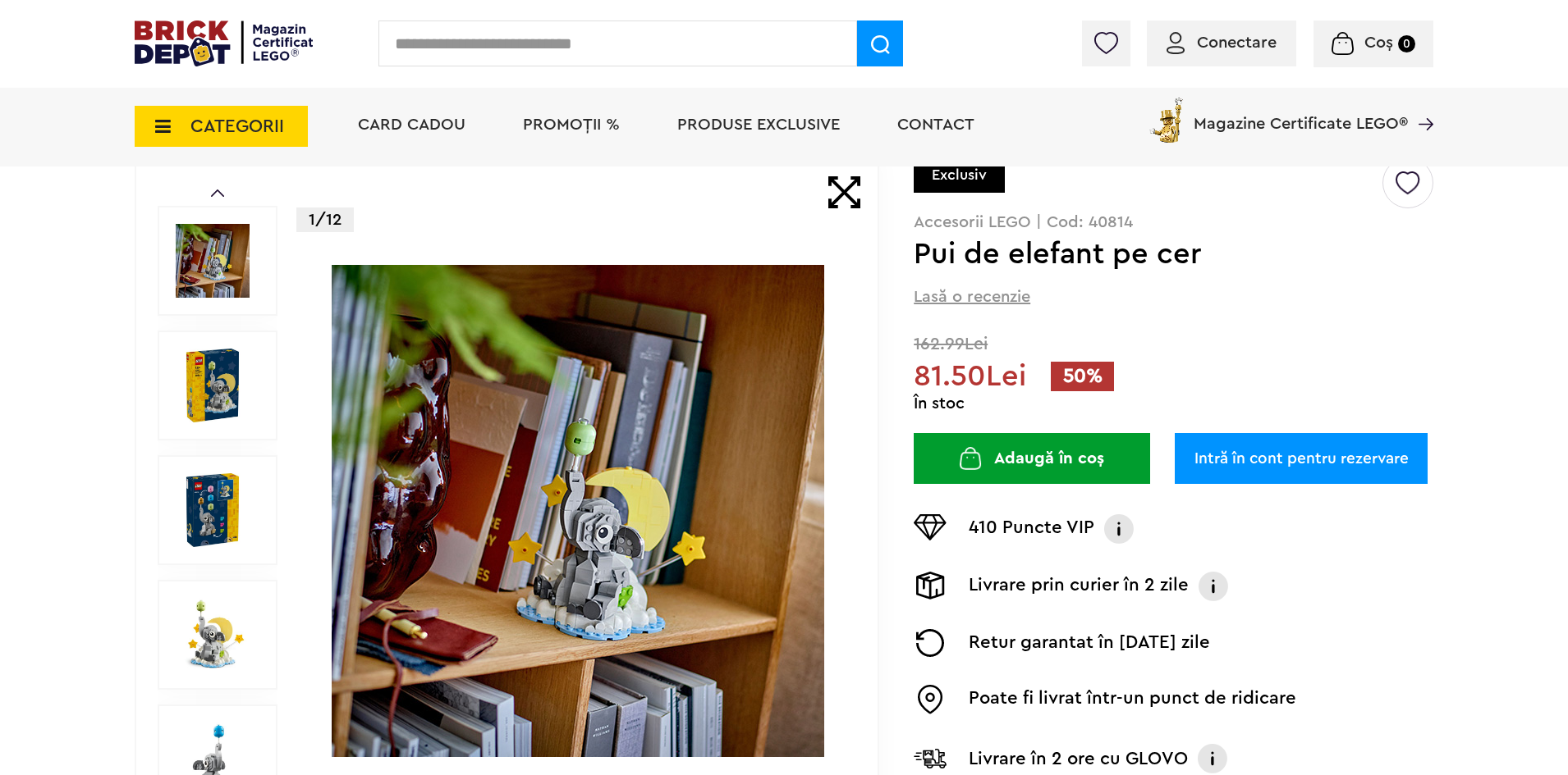
click at [226, 374] on img at bounding box center [213, 386] width 74 height 74
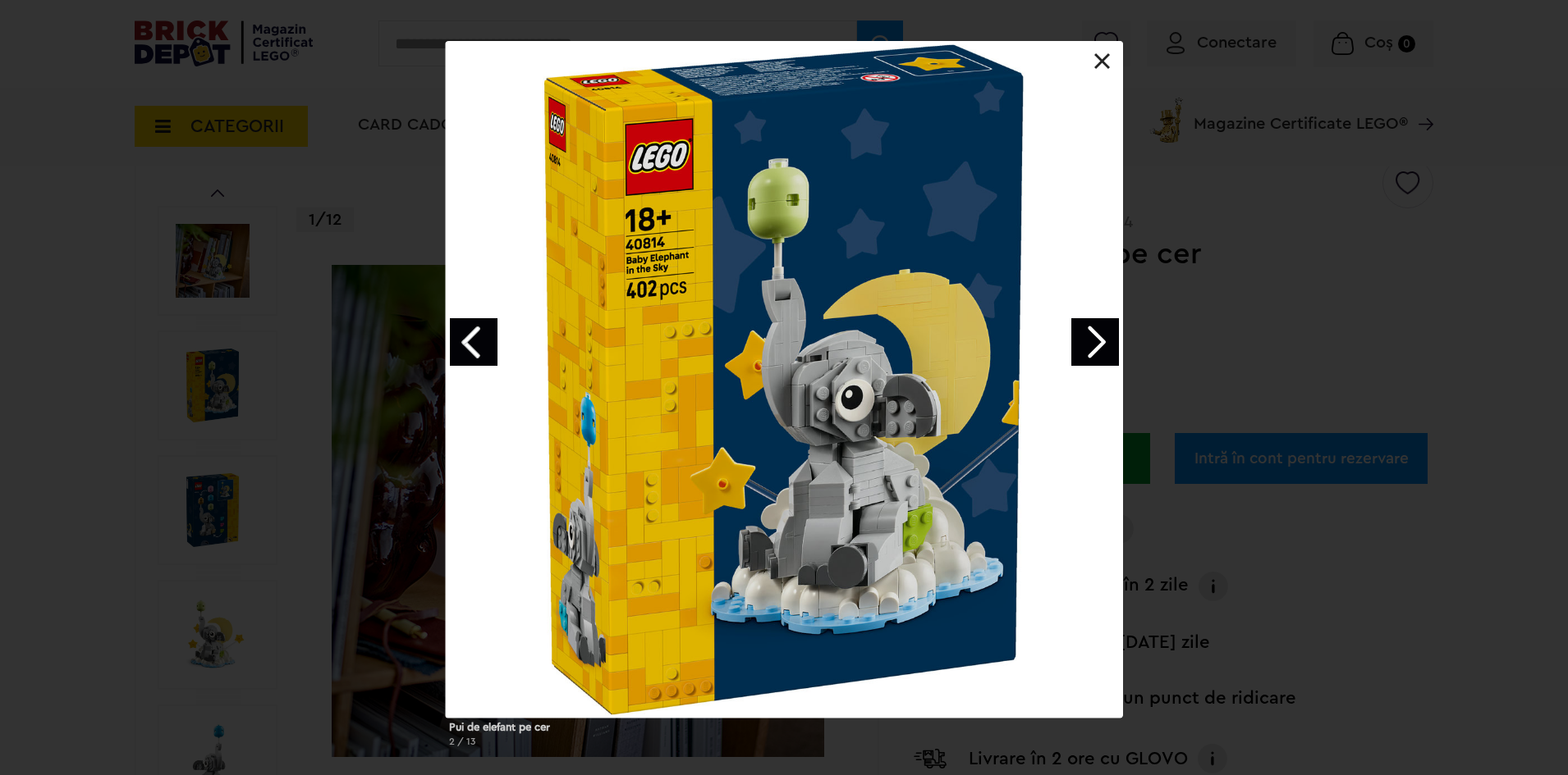
click at [1109, 351] on link "Next image" at bounding box center [1095, 342] width 48 height 48
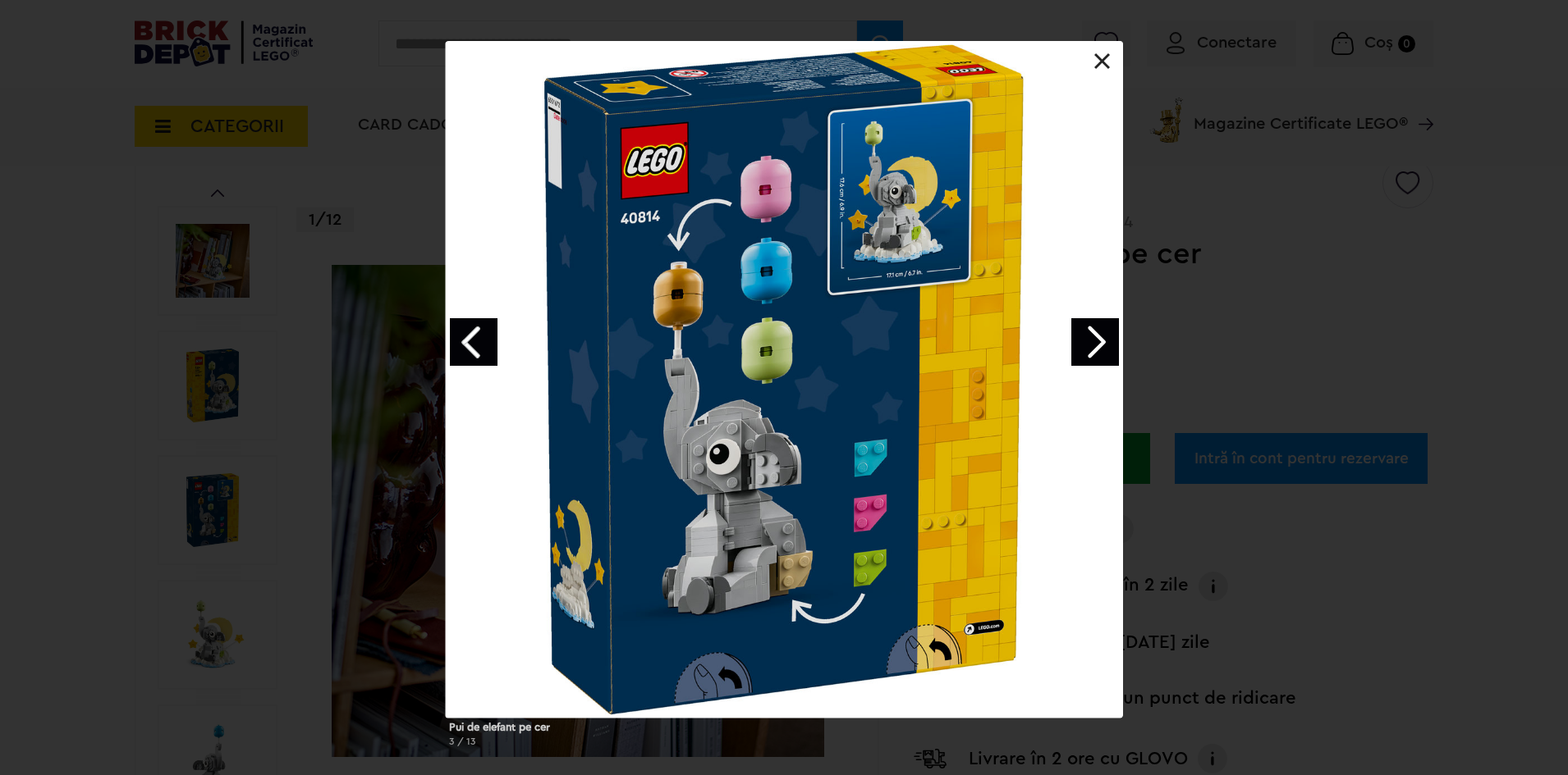
click at [1109, 351] on link "Next image" at bounding box center [1095, 342] width 48 height 48
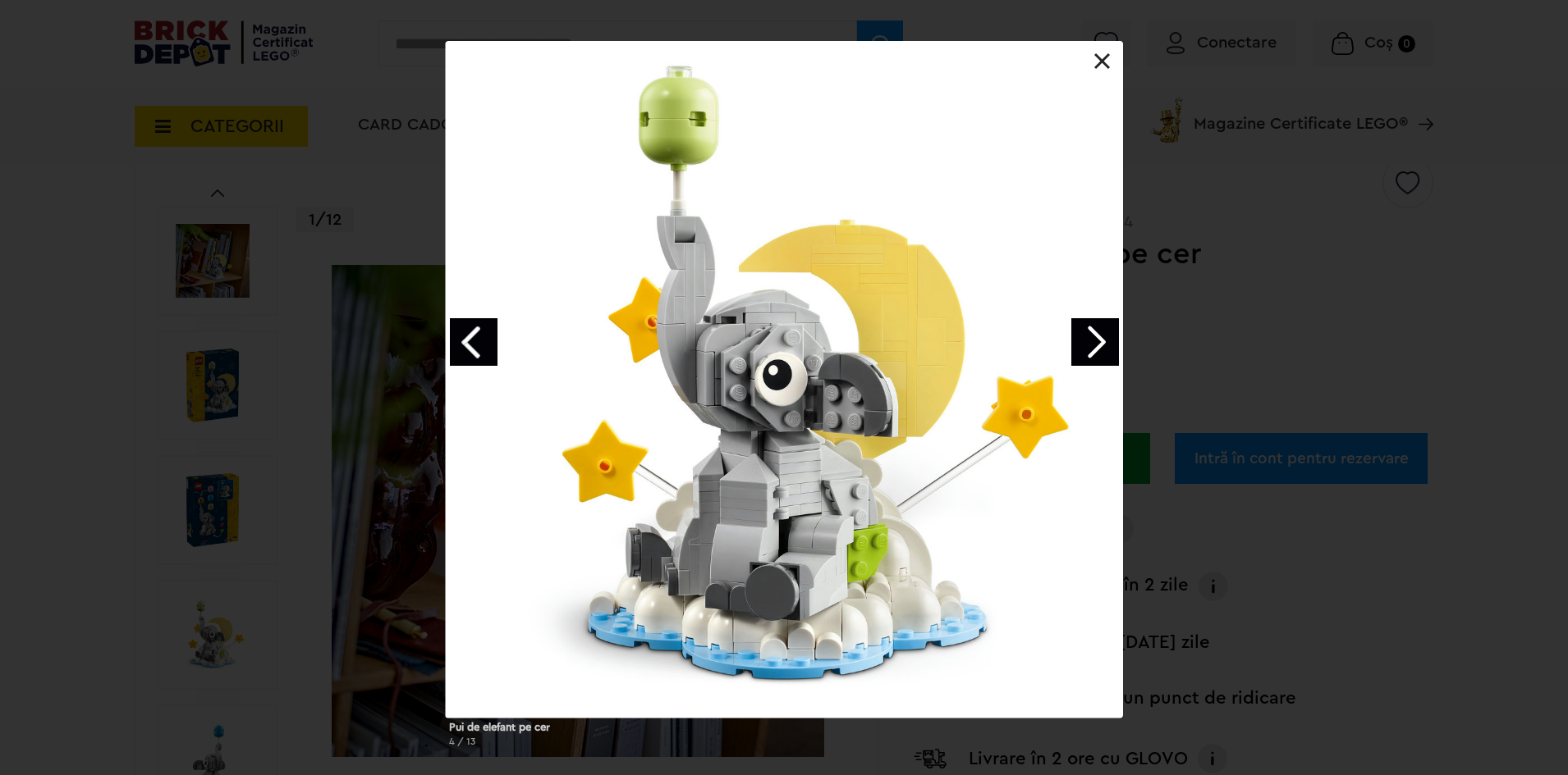
click at [1109, 351] on link "Next image" at bounding box center [1095, 342] width 48 height 48
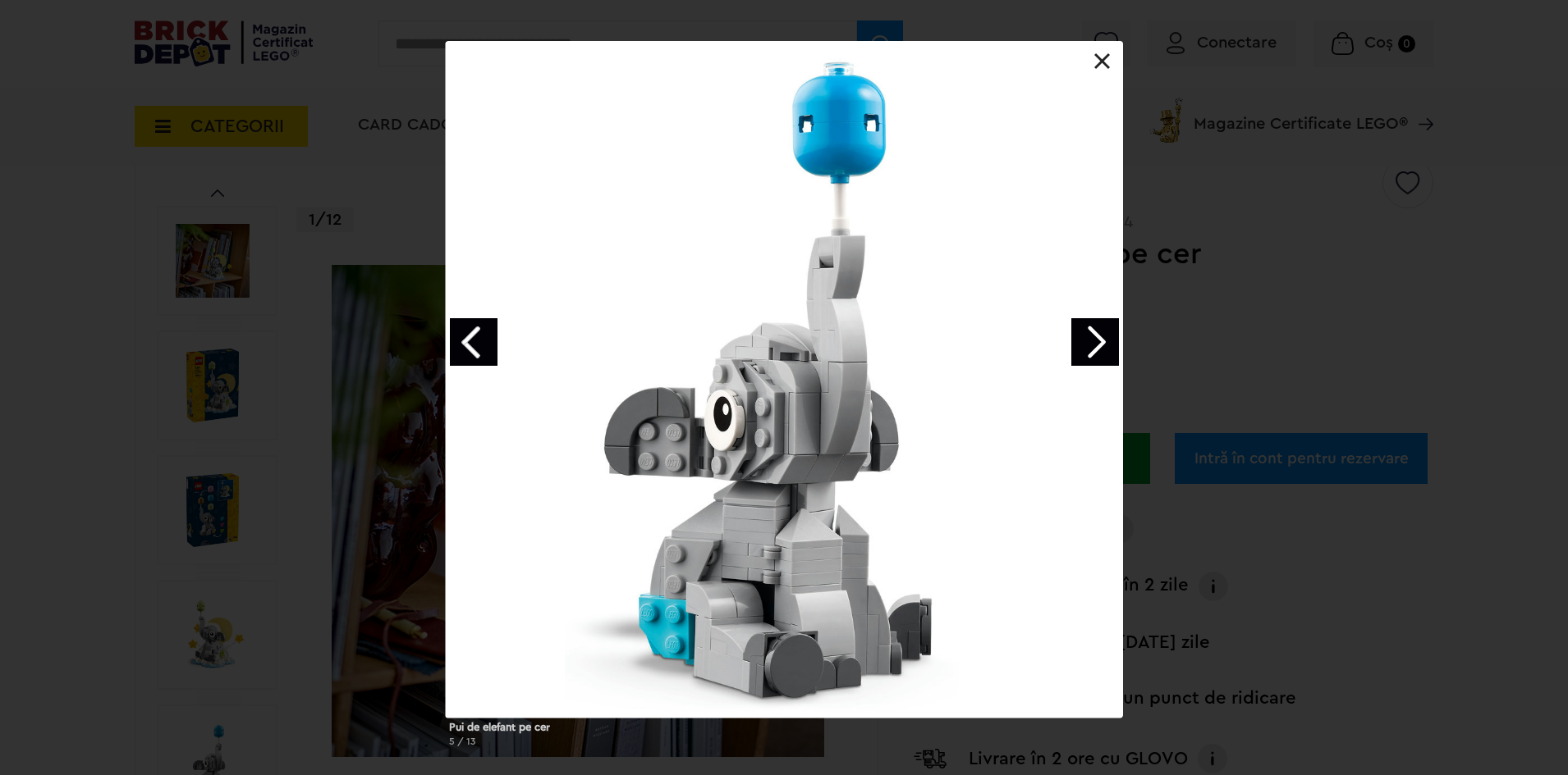
click at [1109, 351] on link "Next image" at bounding box center [1095, 342] width 48 height 48
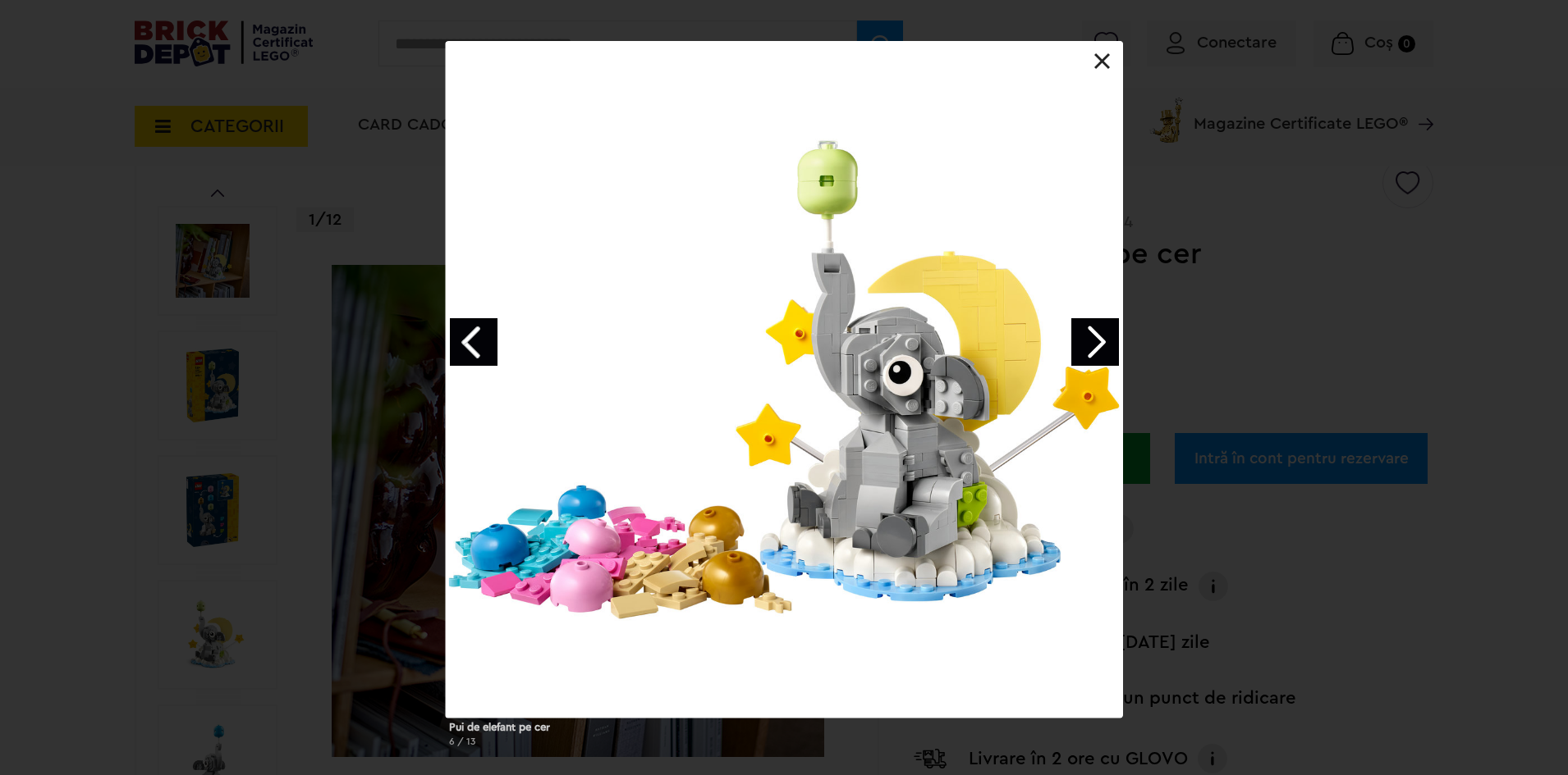
click at [1109, 351] on link "Next image" at bounding box center [1095, 342] width 48 height 48
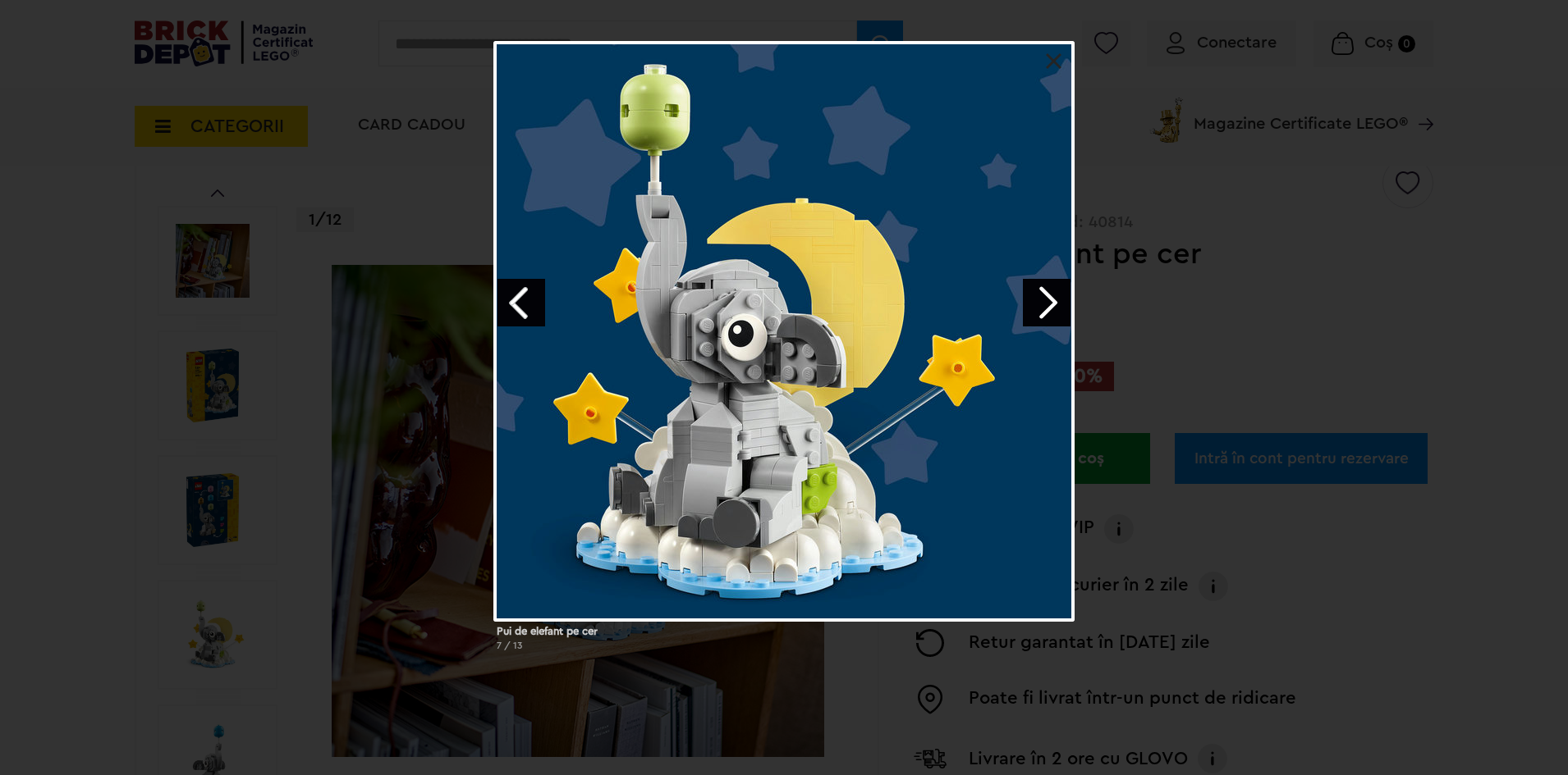
click at [1233, 226] on div "Pui de elefant pe cer 7 / 13" at bounding box center [784, 352] width 1568 height 623
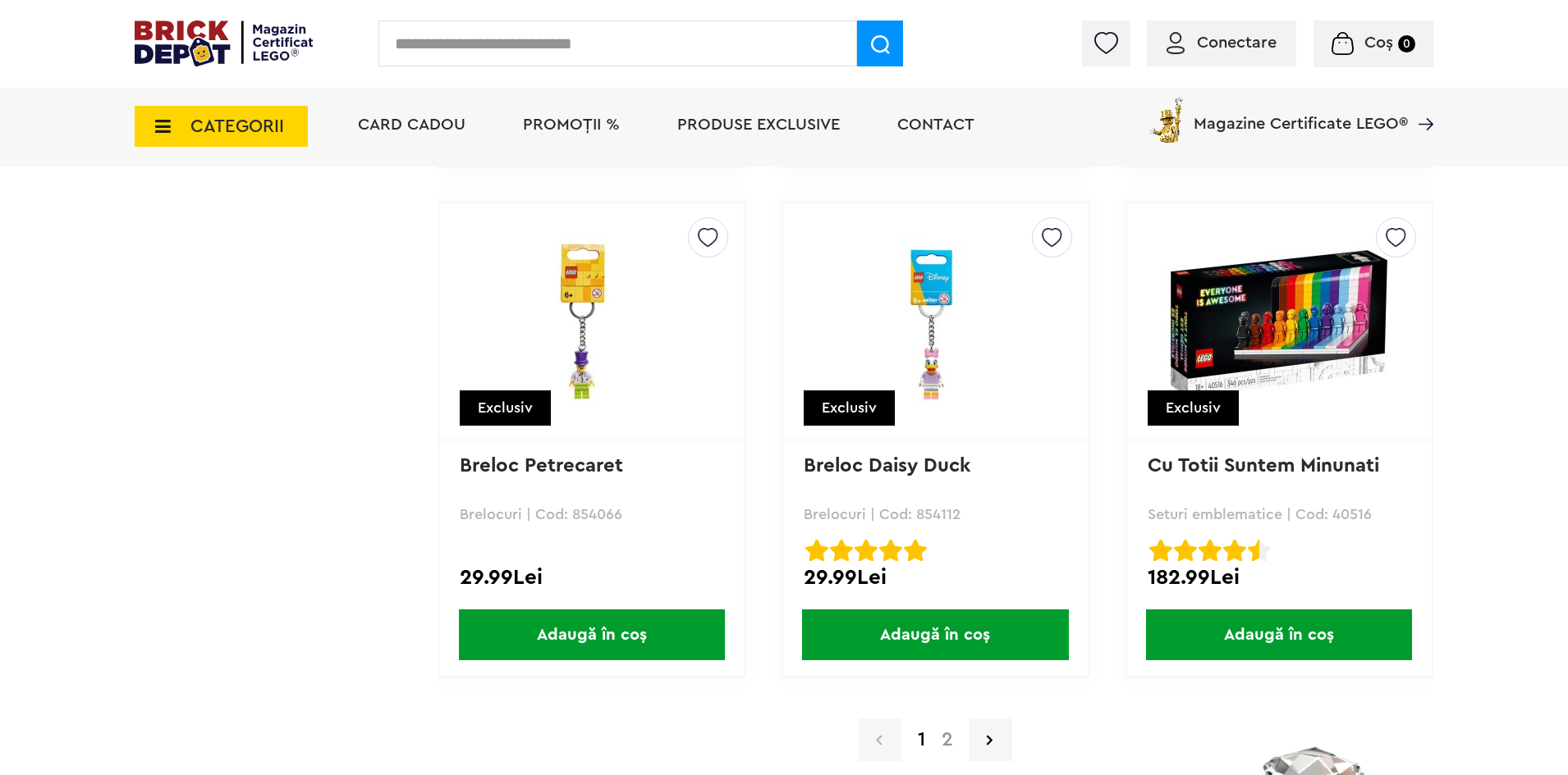
scroll to position [15616, 0]
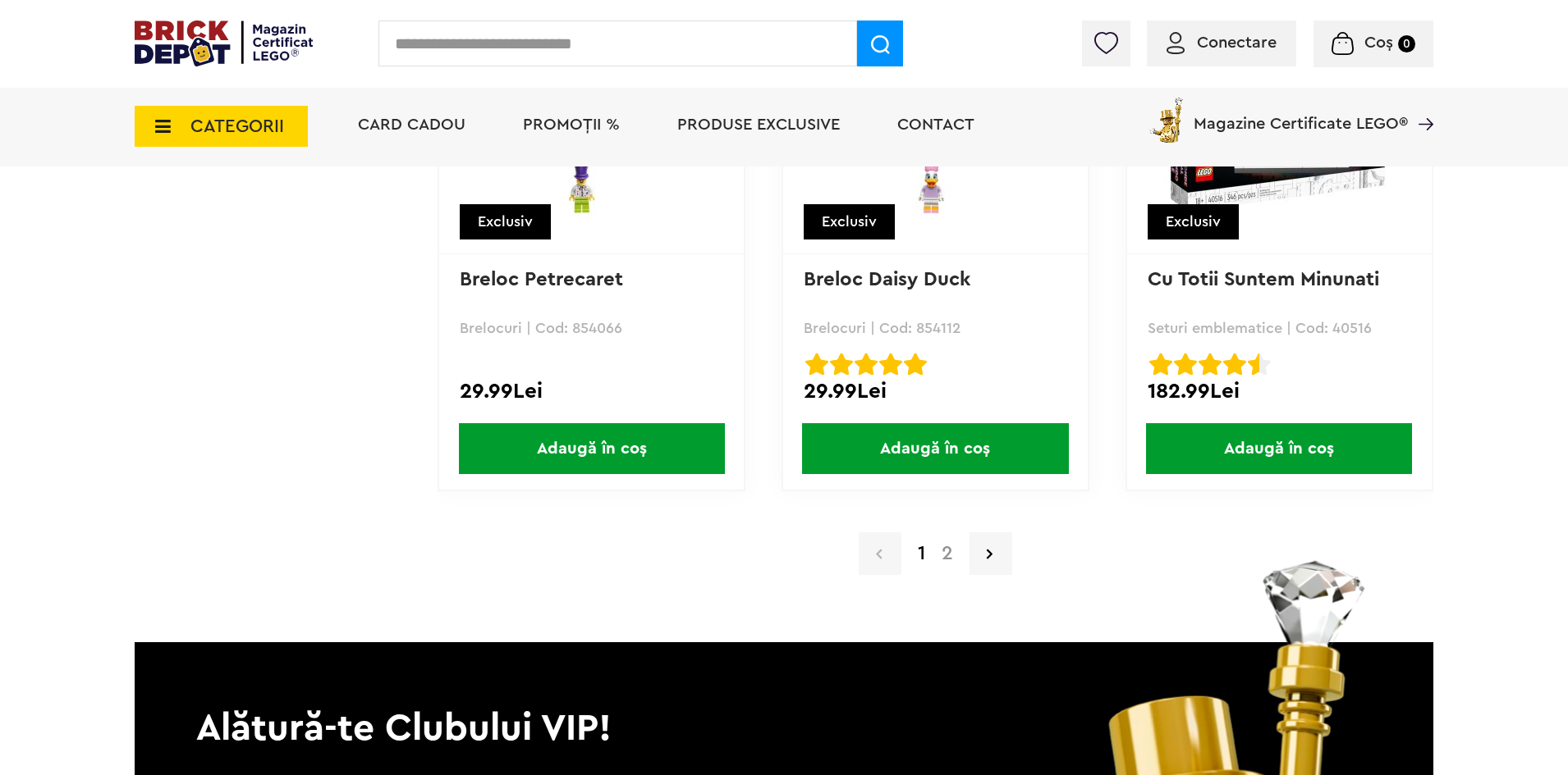
drag, startPoint x: 219, startPoint y: 32, endPoint x: 134, endPoint y: 53, distance: 87.6
click at [219, 32] on img at bounding box center [223, 44] width 178 height 46
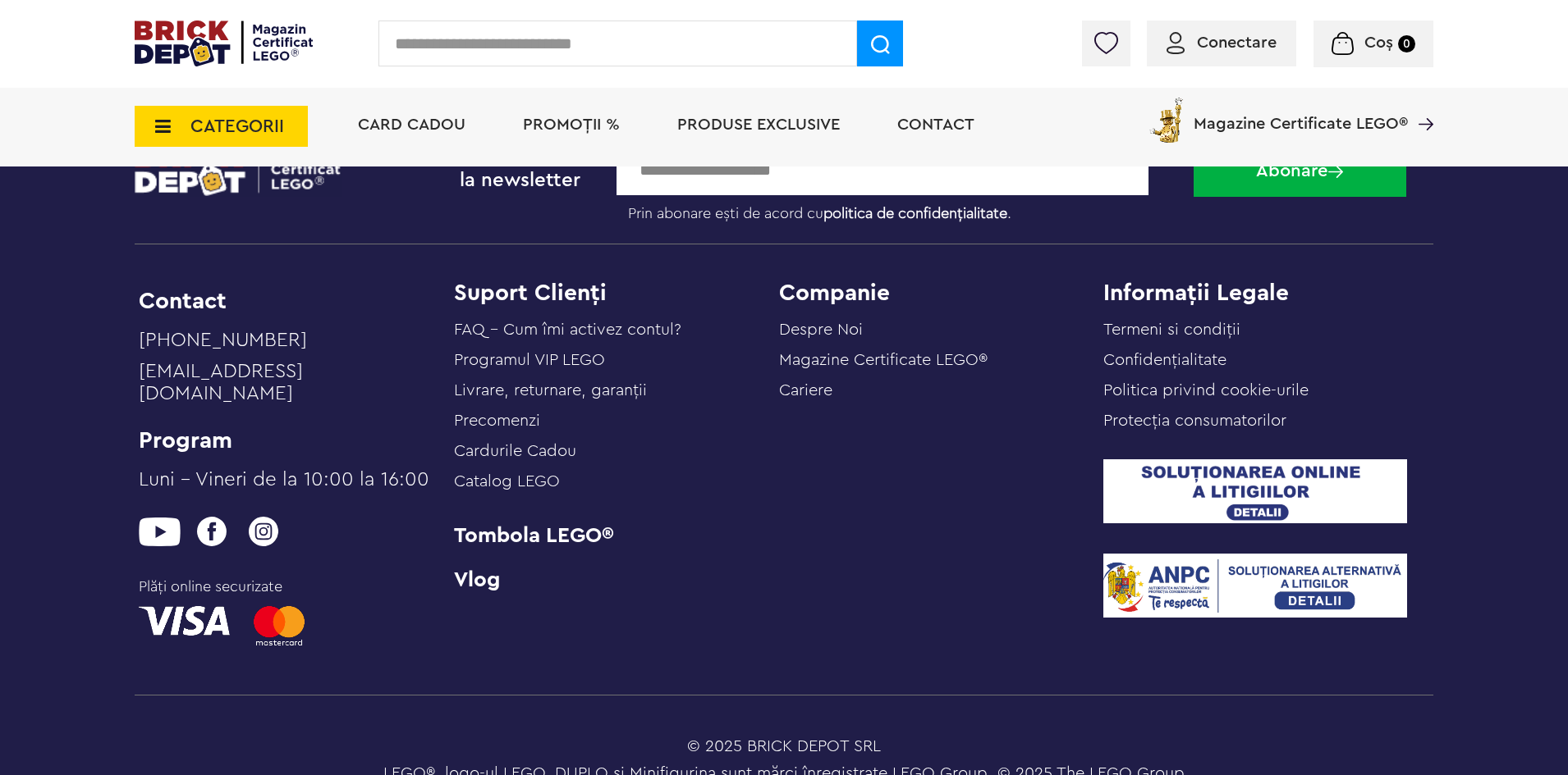
scroll to position [6570, 0]
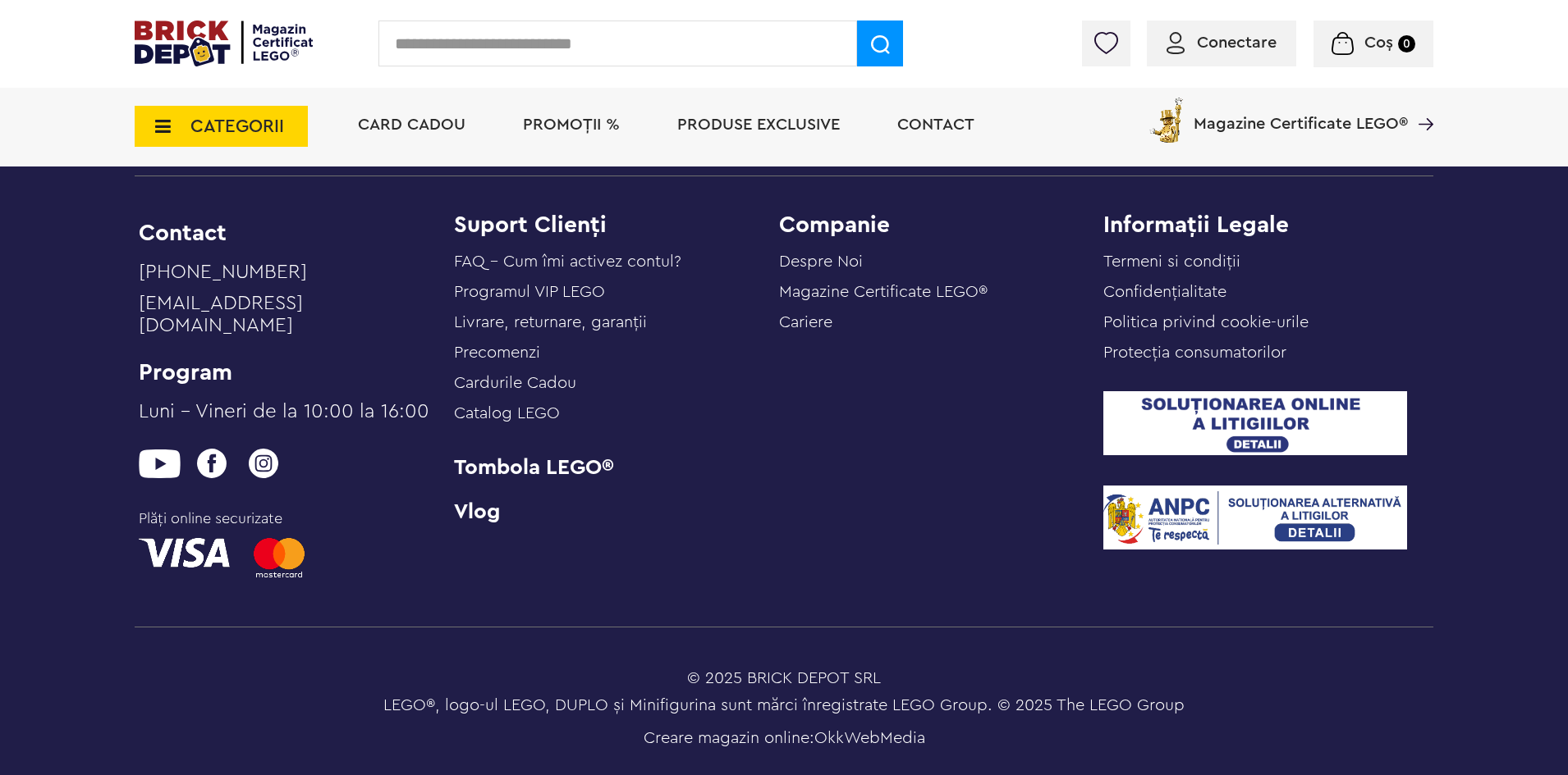
click at [269, 38] on img at bounding box center [223, 44] width 178 height 46
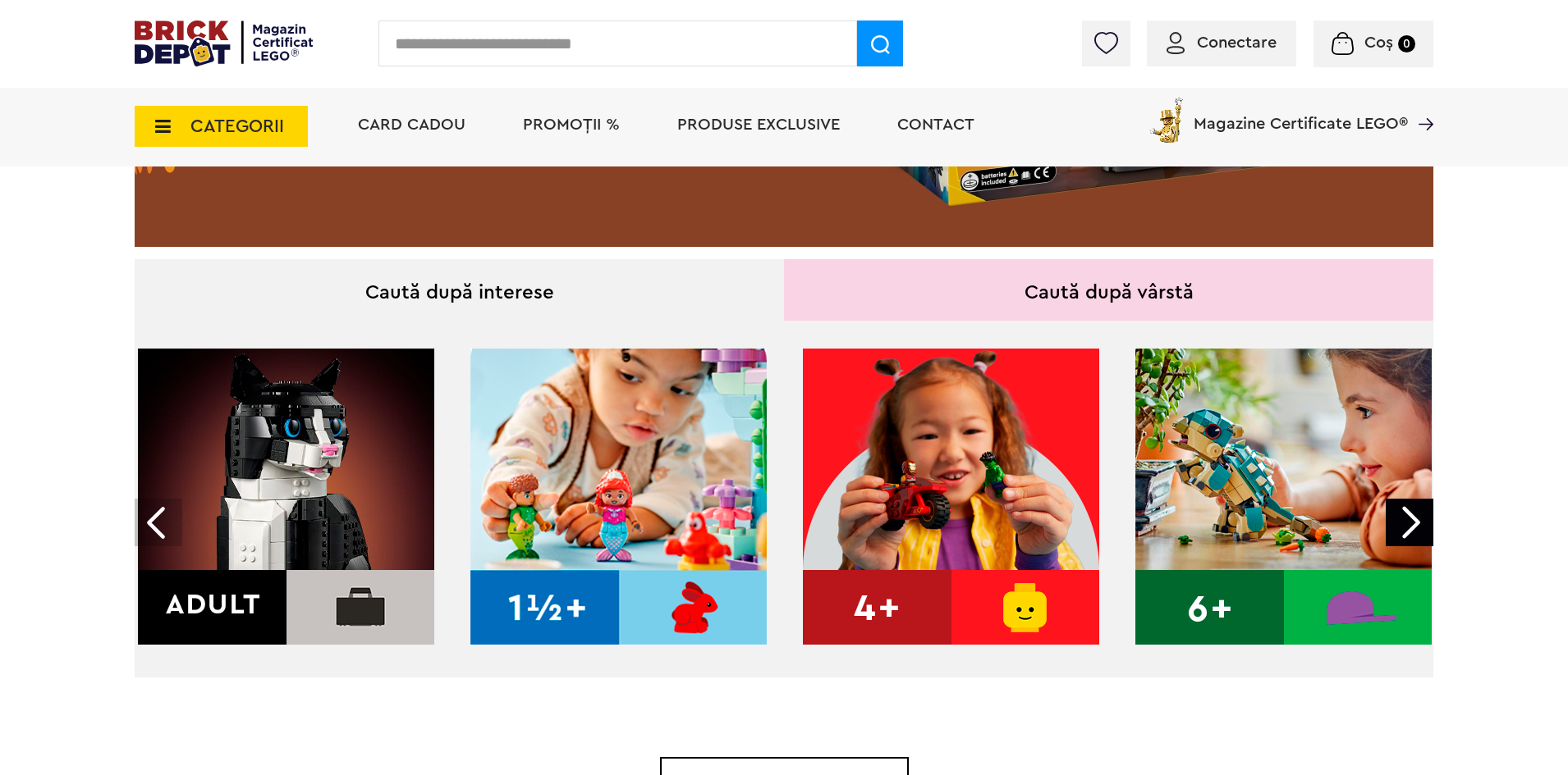
scroll to position [493, 0]
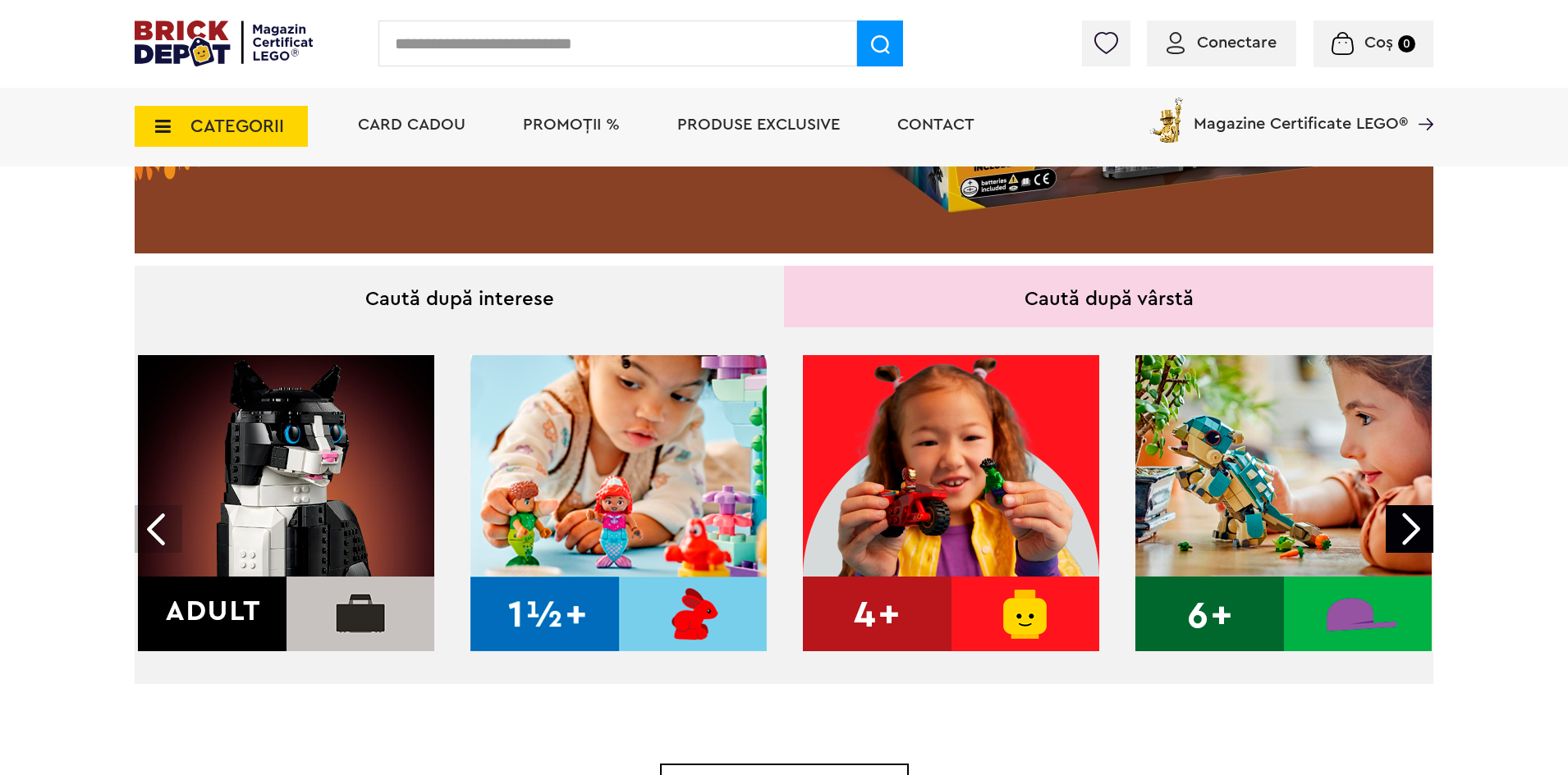
click at [254, 16] on div "Conectare Coș 0" at bounding box center [784, 44] width 1568 height 88
